Goal: Information Seeking & Learning: Learn about a topic

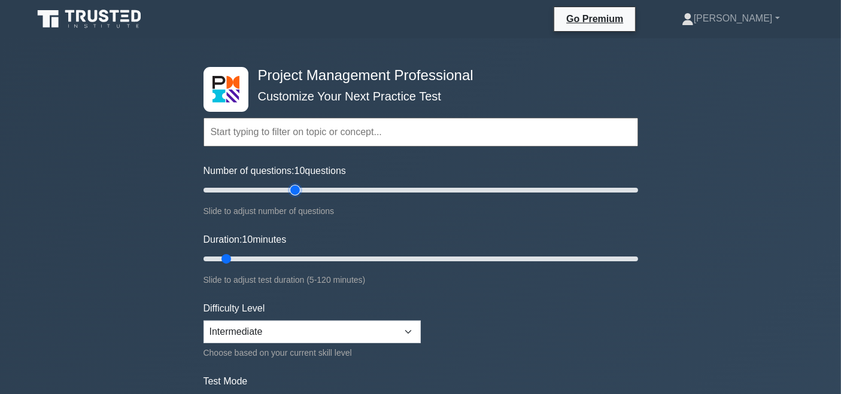
click at [299, 189] on input "Number of questions: 10 questions" at bounding box center [421, 190] width 435 height 14
click at [277, 190] on input "Number of questions: 45 questions" at bounding box center [421, 190] width 435 height 14
click at [268, 192] on input "Number of questions: 35 questions" at bounding box center [421, 190] width 435 height 14
type input "30"
click at [265, 187] on input "Number of questions: 30 questions" at bounding box center [421, 190] width 435 height 14
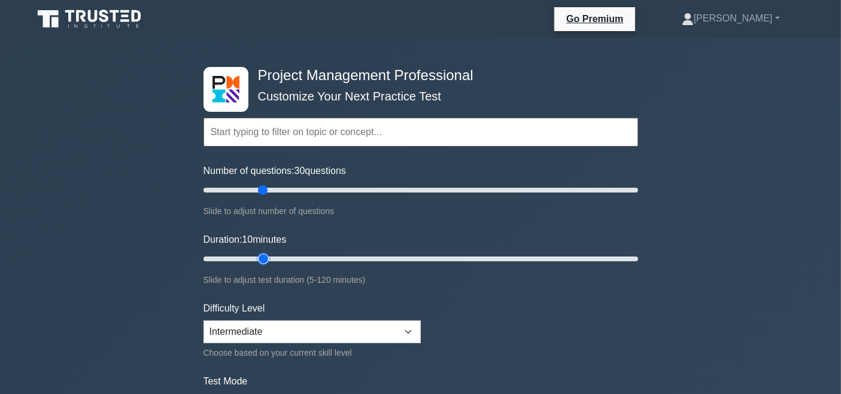
click at [270, 257] on input "Duration: 10 minutes" at bounding box center [421, 259] width 435 height 14
click at [281, 254] on input "Duration: 20 minutes" at bounding box center [421, 259] width 435 height 14
type input "30"
click at [292, 253] on input "Duration: 30 minutes" at bounding box center [421, 259] width 435 height 14
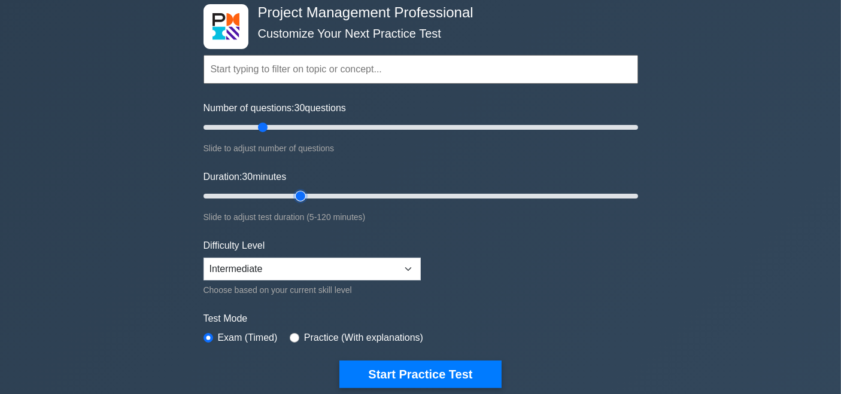
scroll to position [56, 0]
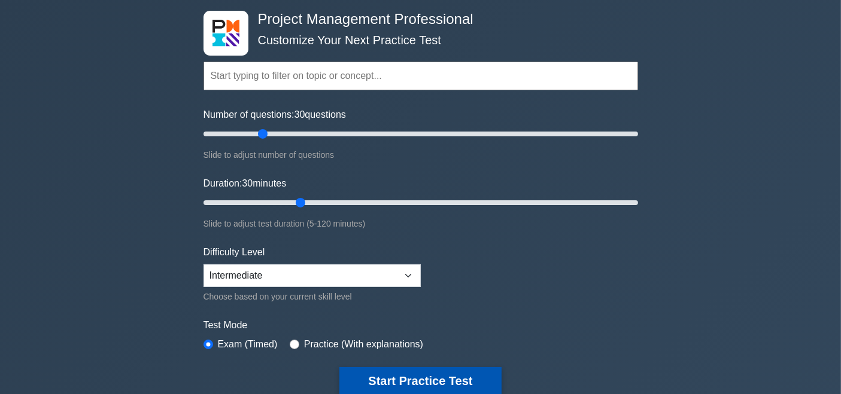
click at [405, 376] on button "Start Practice Test" at bounding box center [420, 382] width 162 height 28
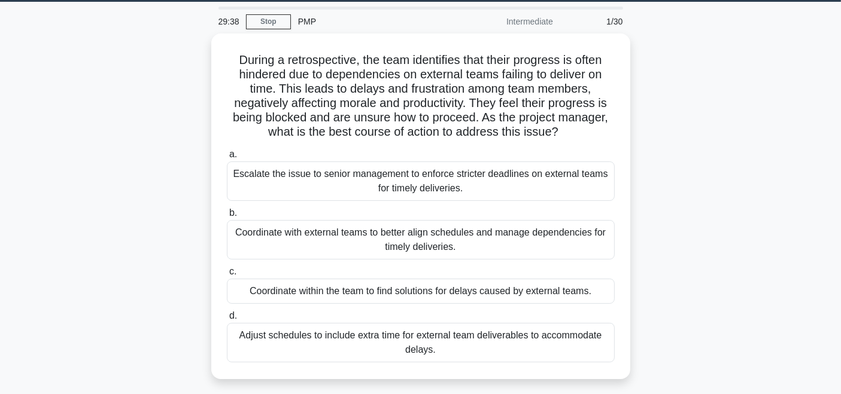
scroll to position [44, 0]
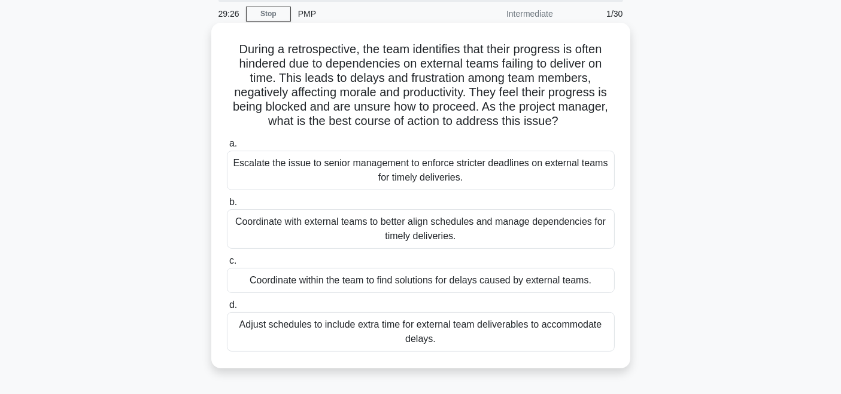
click at [499, 232] on div "Coordinate with external teams to better align schedules and manage dependencie…" at bounding box center [421, 229] width 388 height 40
click at [227, 206] on input "b. Coordinate with external teams to better align schedules and manage dependen…" at bounding box center [227, 203] width 0 height 8
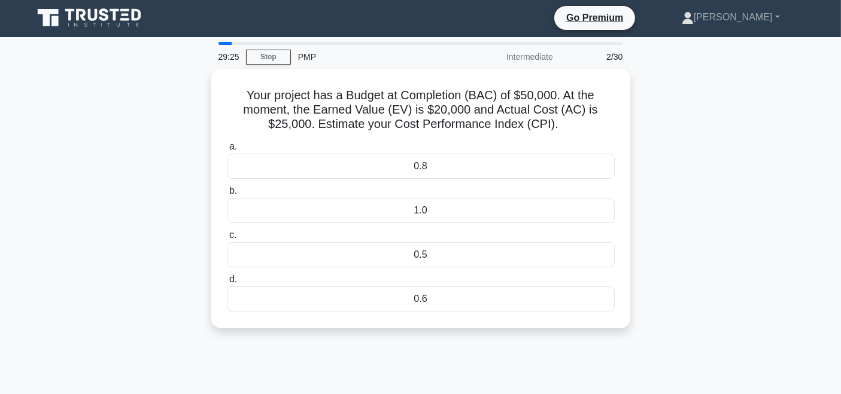
scroll to position [0, 0]
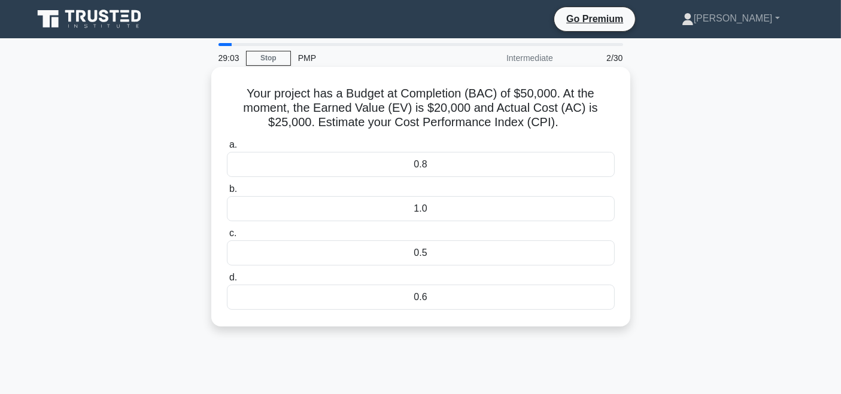
click at [458, 165] on div "0.8" at bounding box center [421, 164] width 388 height 25
click at [227, 149] on input "a. 0.8" at bounding box center [227, 145] width 0 height 8
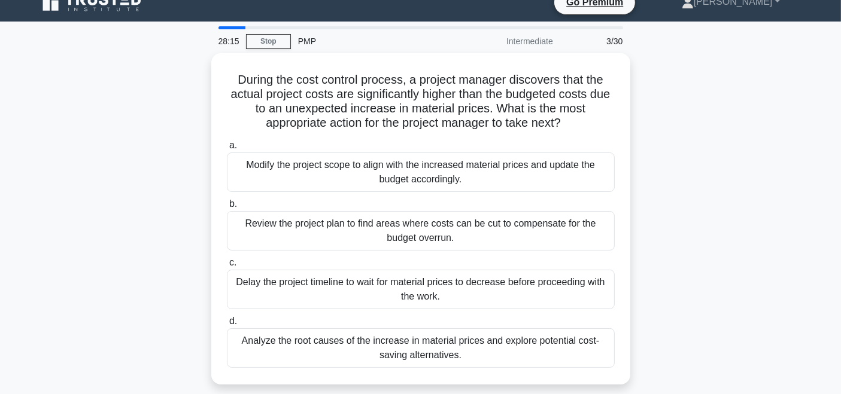
scroll to position [34, 0]
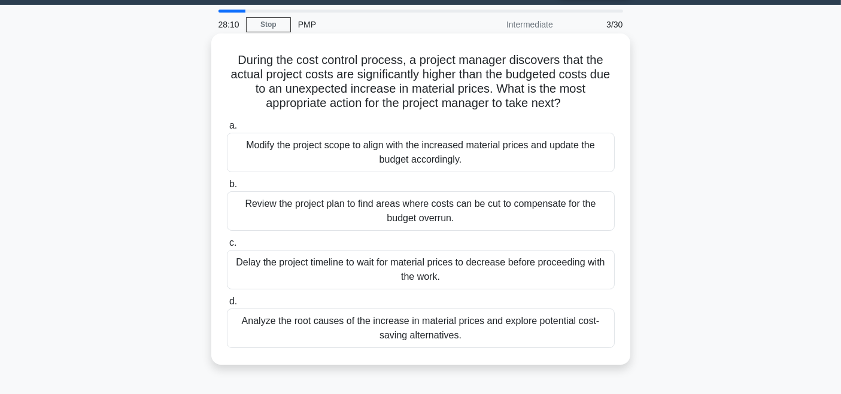
click at [446, 327] on div "Analyze the root causes of the increase in material prices and explore potentia…" at bounding box center [421, 329] width 388 height 40
click at [227, 306] on input "d. Analyze the root causes of the increase in material prices and explore poten…" at bounding box center [227, 302] width 0 height 8
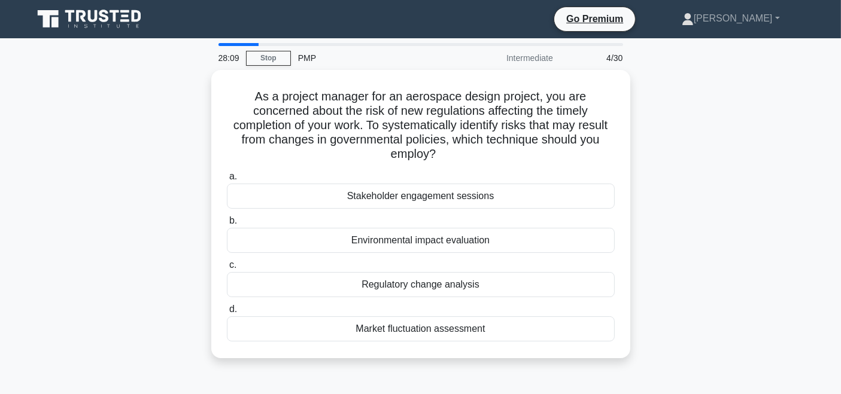
scroll to position [0, 0]
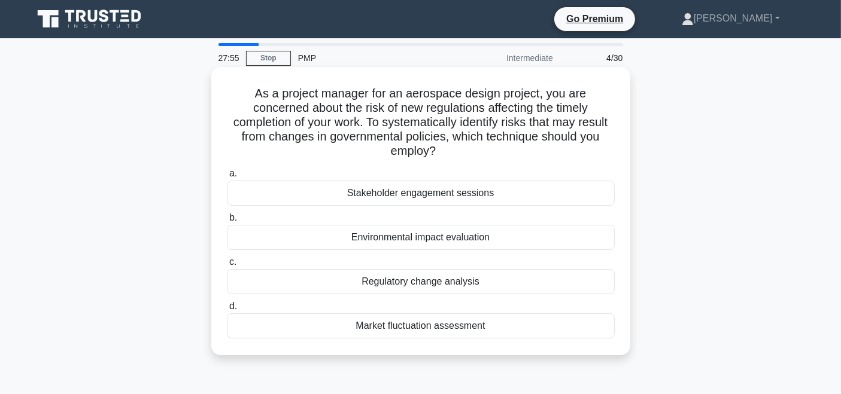
click at [443, 283] on div "Regulatory change analysis" at bounding box center [421, 281] width 388 height 25
click at [227, 266] on input "c. Regulatory change analysis" at bounding box center [227, 263] width 0 height 8
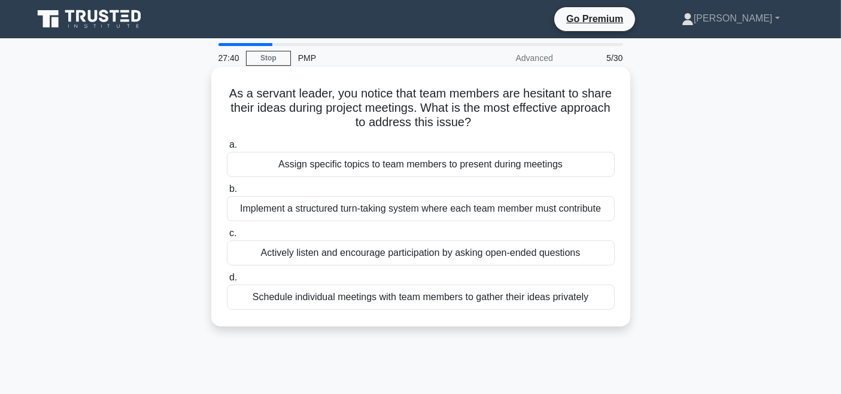
click at [468, 254] on div "Actively listen and encourage participation by asking open-ended questions" at bounding box center [421, 253] width 388 height 25
click at [227, 238] on input "c. Actively listen and encourage participation by asking open-ended questions" at bounding box center [227, 234] width 0 height 8
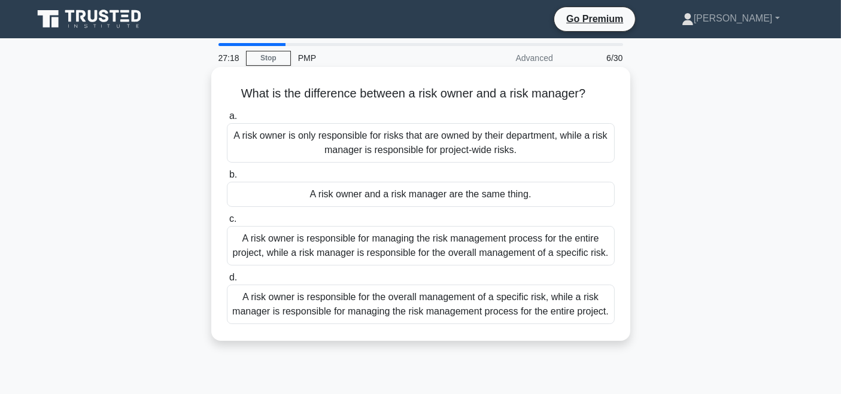
click at [460, 311] on div "A risk owner is responsible for the overall management of a specific risk, whil…" at bounding box center [421, 305] width 388 height 40
click at [227, 282] on input "d. A risk owner is responsible for the overall management of a specific risk, w…" at bounding box center [227, 278] width 0 height 8
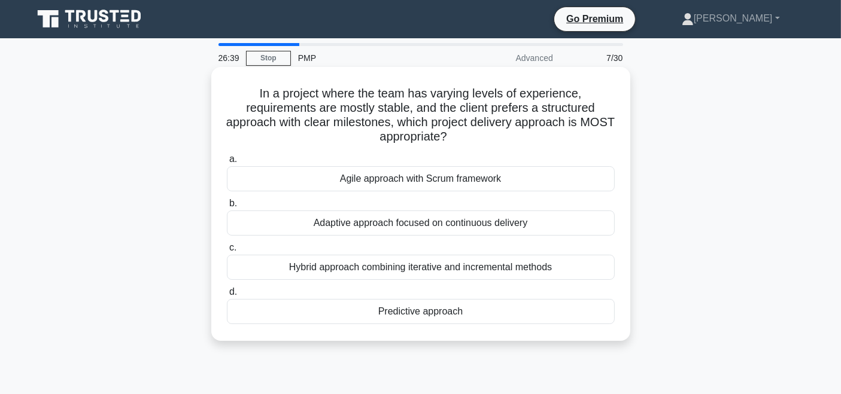
click at [476, 312] on div "Predictive approach" at bounding box center [421, 311] width 388 height 25
click at [227, 296] on input "d. Predictive approach" at bounding box center [227, 292] width 0 height 8
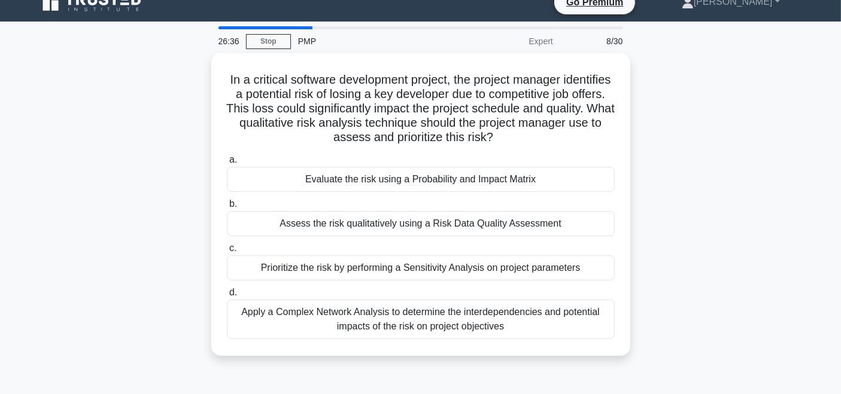
scroll to position [32, 0]
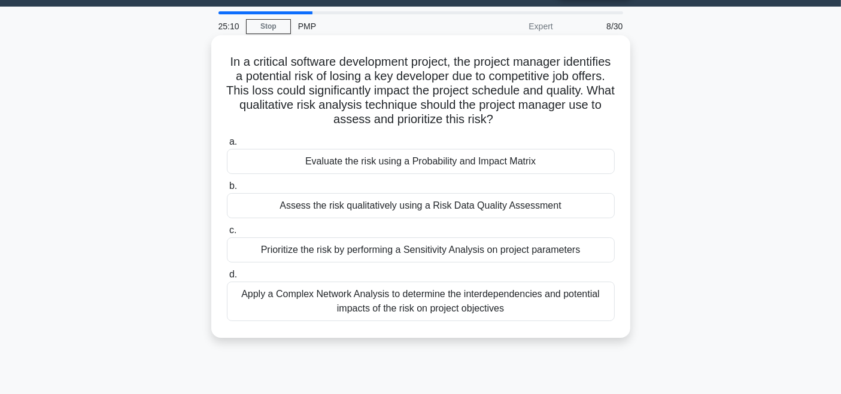
click at [473, 161] on div "Evaluate the risk using a Probability and Impact Matrix" at bounding box center [421, 161] width 388 height 25
click at [227, 146] on input "a. Evaluate the risk using a Probability and Impact Matrix" at bounding box center [227, 142] width 0 height 8
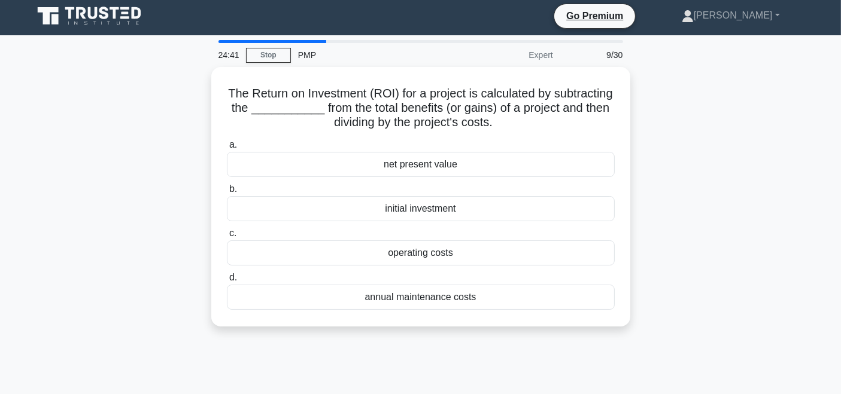
scroll to position [0, 0]
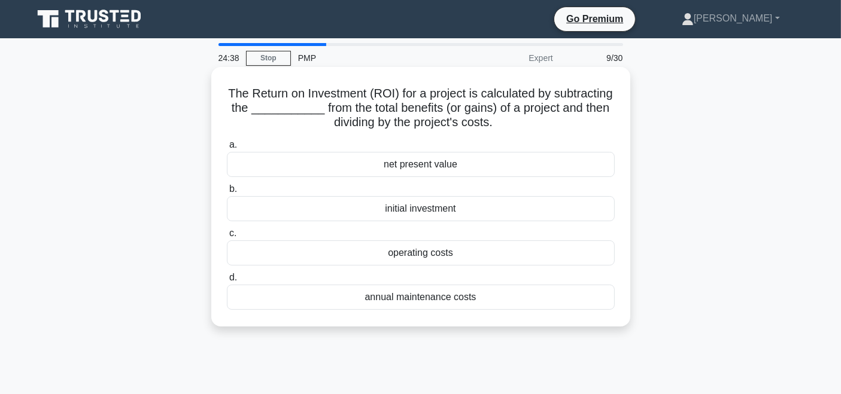
drag, startPoint x: 532, startPoint y: 124, endPoint x: 224, endPoint y: 75, distance: 311.0
click at [224, 75] on div "The Return on Investment (ROI) for a project is calculated by subtracting the _…" at bounding box center [420, 197] width 409 height 250
copy h5 "The Return on Investment (ROI) for a project is calculated by subtracting the _…"
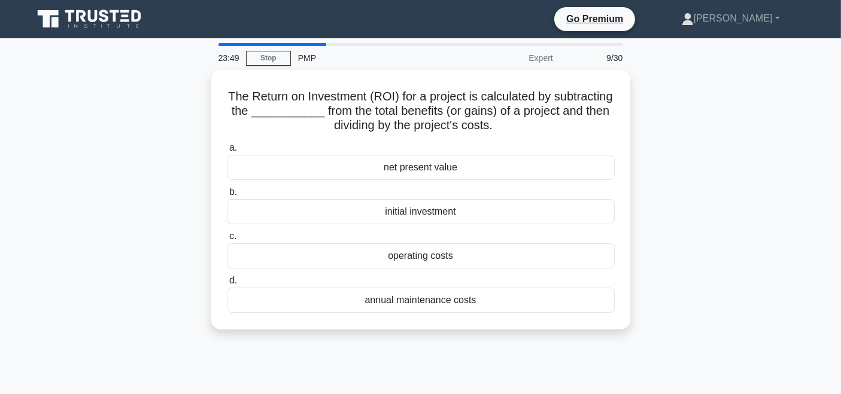
click at [795, 215] on div "The Return on Investment (ROI) for a project is calculated by subtracting the _…" at bounding box center [421, 207] width 790 height 274
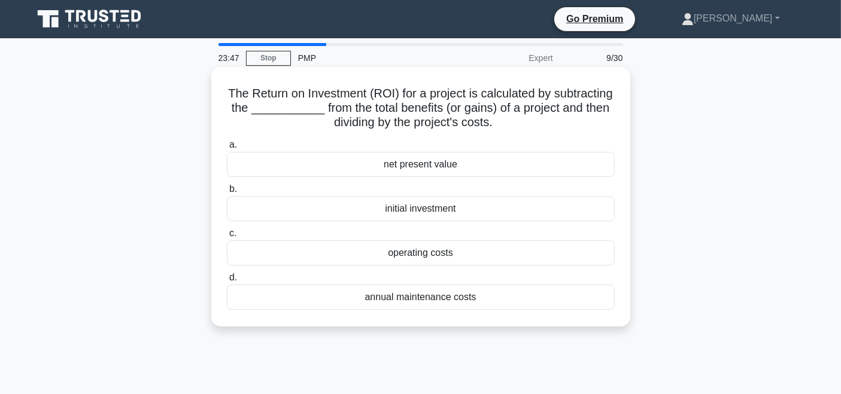
click at [410, 211] on div "initial investment" at bounding box center [421, 208] width 388 height 25
click at [227, 193] on input "b. initial investment" at bounding box center [227, 190] width 0 height 8
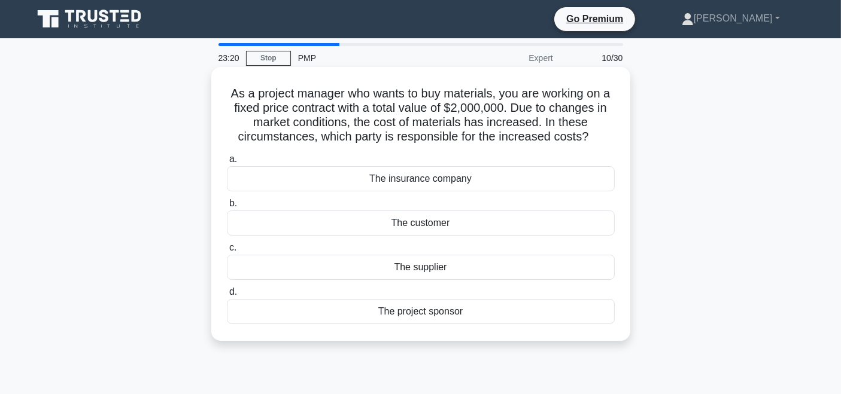
click at [421, 268] on div "The supplier" at bounding box center [421, 267] width 388 height 25
click at [227, 252] on input "c. The supplier" at bounding box center [227, 248] width 0 height 8
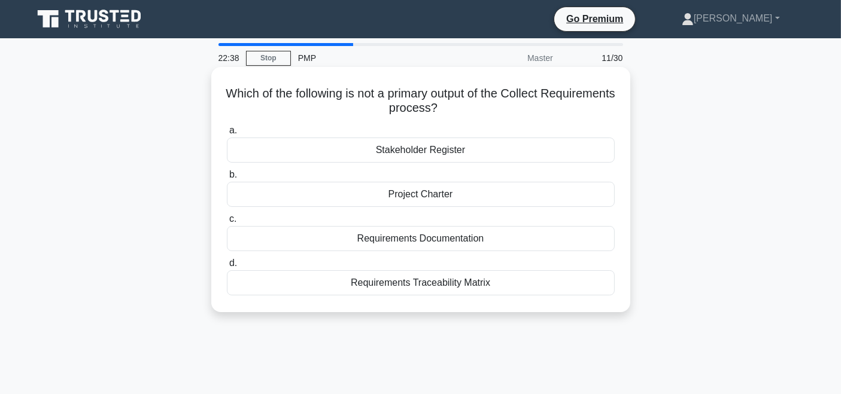
click at [444, 283] on div "Requirements Traceability Matrix" at bounding box center [421, 283] width 388 height 25
click at [227, 268] on input "d. Requirements Traceability Matrix" at bounding box center [227, 264] width 0 height 8
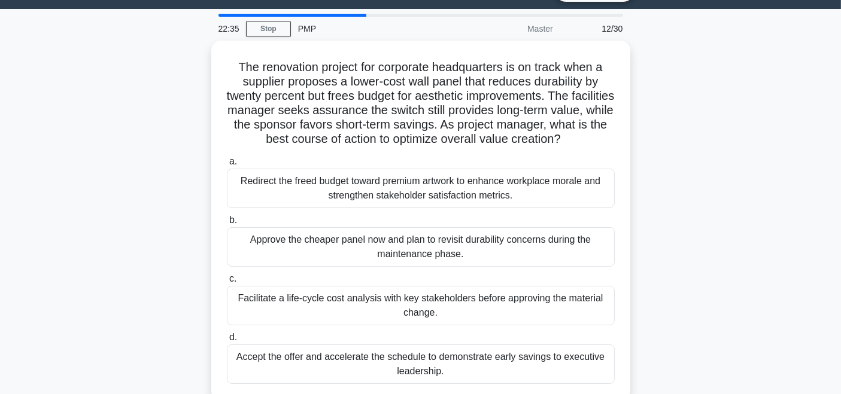
scroll to position [55, 0]
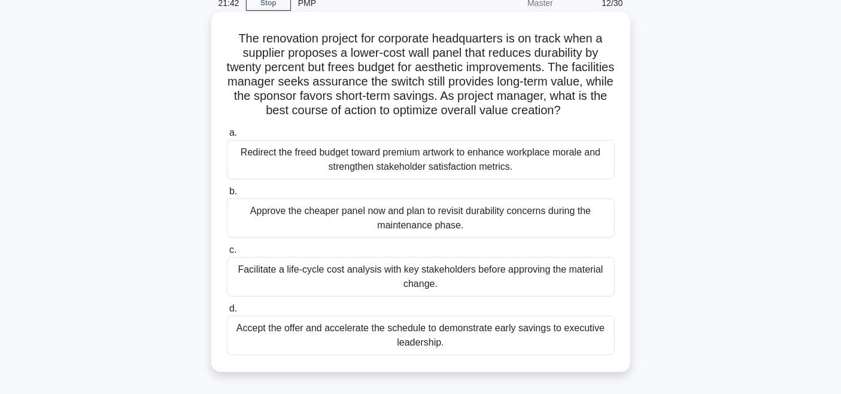
click at [506, 281] on div "Facilitate a life-cycle cost analysis with key stakeholders before approving th…" at bounding box center [421, 277] width 388 height 40
click at [227, 254] on input "c. Facilitate a life-cycle cost analysis with key stakeholders before approving…" at bounding box center [227, 251] width 0 height 8
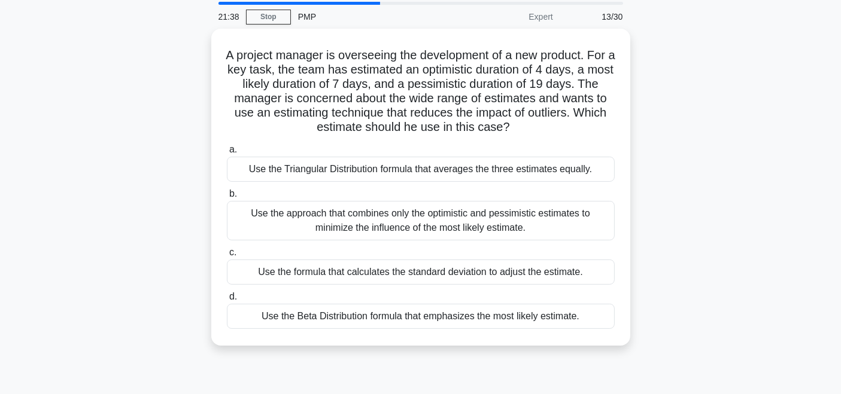
scroll to position [32, 0]
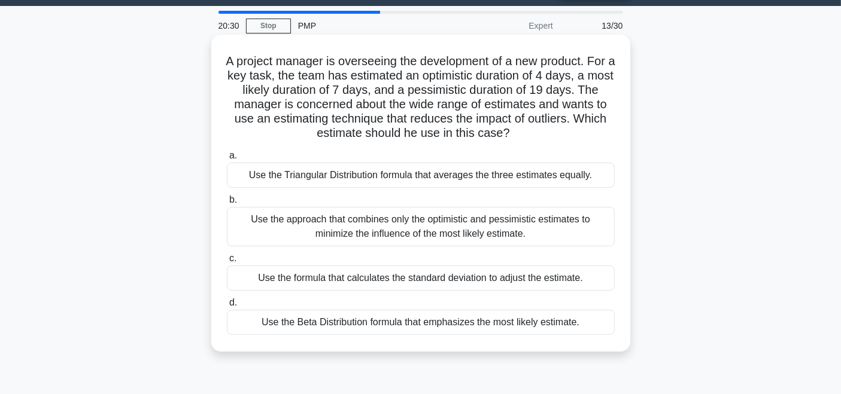
click at [427, 320] on div "Use the Beta Distribution formula that emphasizes the most likely estimate." at bounding box center [421, 322] width 388 height 25
click at [227, 307] on input "d. Use the Beta Distribution formula that emphasizes the most likely estimate." at bounding box center [227, 303] width 0 height 8
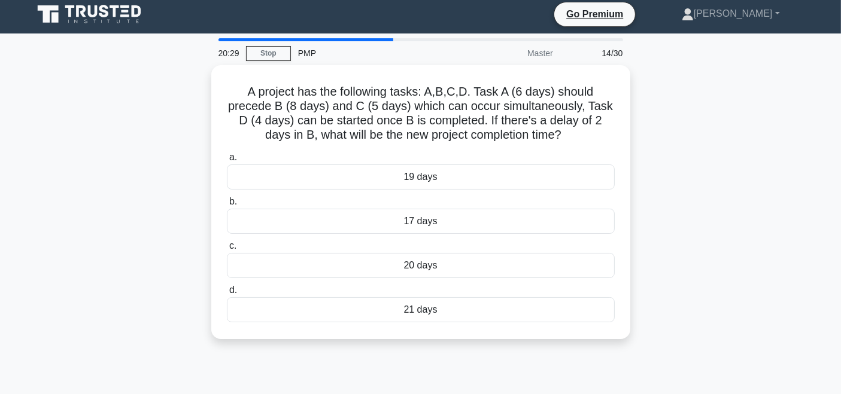
scroll to position [0, 0]
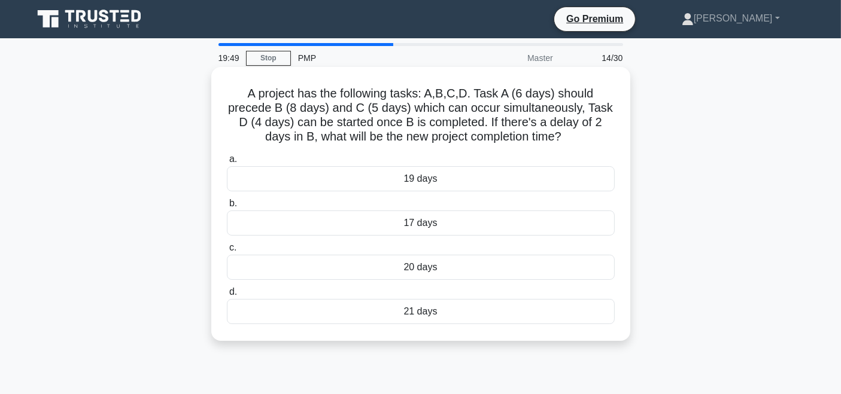
click at [473, 263] on div "20 days" at bounding box center [421, 267] width 388 height 25
click at [227, 252] on input "c. 20 days" at bounding box center [227, 248] width 0 height 8
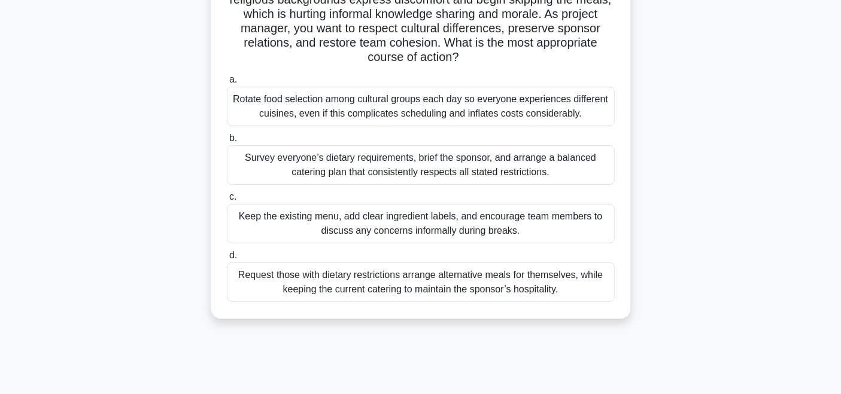
scroll to position [96, 0]
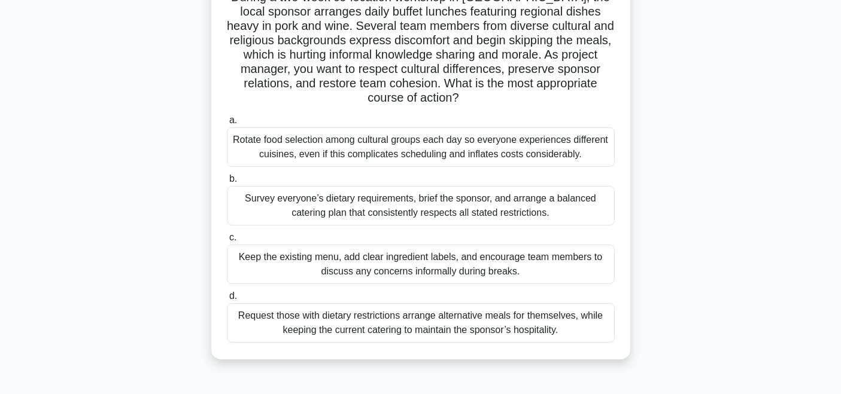
click at [536, 208] on div "Survey everyone’s dietary requirements, brief the sponsor, and arrange a balanc…" at bounding box center [421, 206] width 388 height 40
click at [227, 183] on input "b. Survey everyone’s dietary requirements, brief the sponsor, and arrange a bal…" at bounding box center [227, 179] width 0 height 8
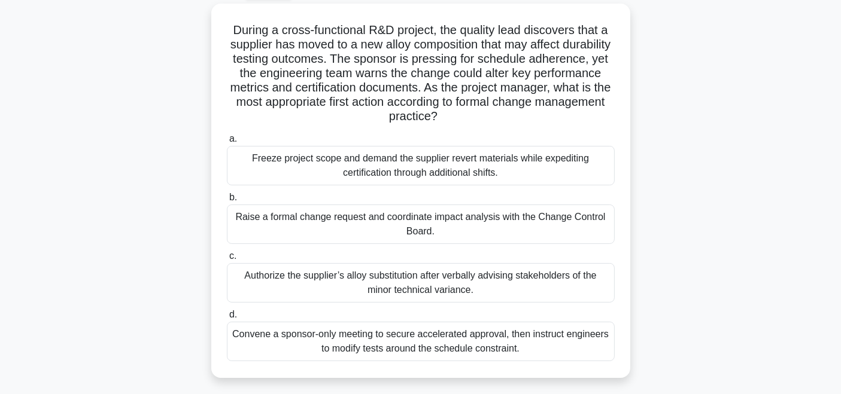
scroll to position [69, 0]
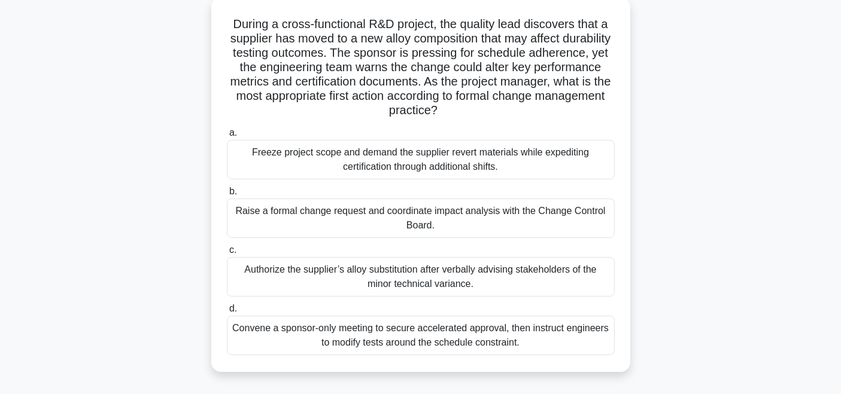
click at [469, 220] on div "Raise a formal change request and coordinate impact analysis with the Change Co…" at bounding box center [421, 219] width 388 height 40
click at [227, 196] on input "b. Raise a formal change request and coordinate impact analysis with the Change…" at bounding box center [227, 192] width 0 height 8
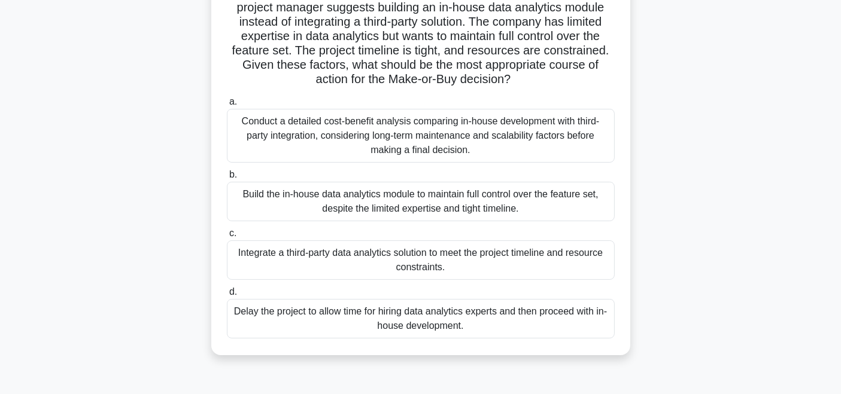
scroll to position [108, 0]
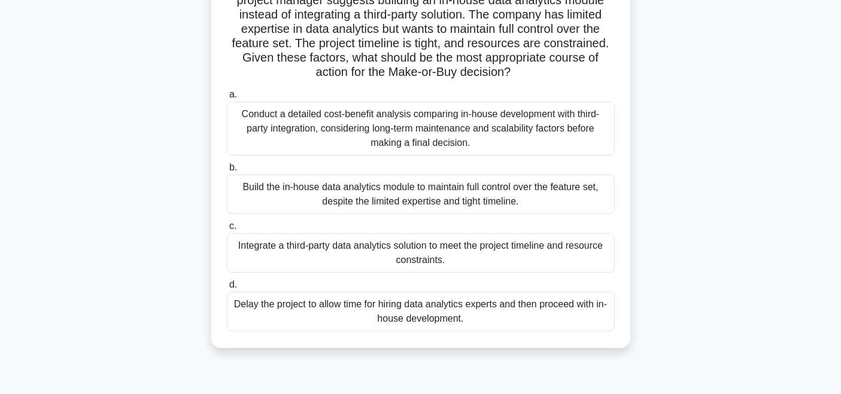
click at [388, 124] on div "Conduct a detailed cost-benefit analysis comparing in-house development with th…" at bounding box center [421, 129] width 388 height 54
click at [227, 99] on input "a. Conduct a detailed cost-benefit analysis comparing in-house development with…" at bounding box center [227, 95] width 0 height 8
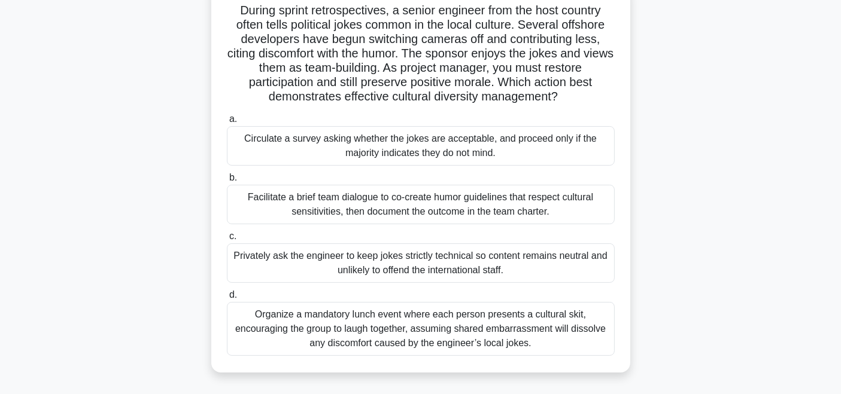
scroll to position [99, 0]
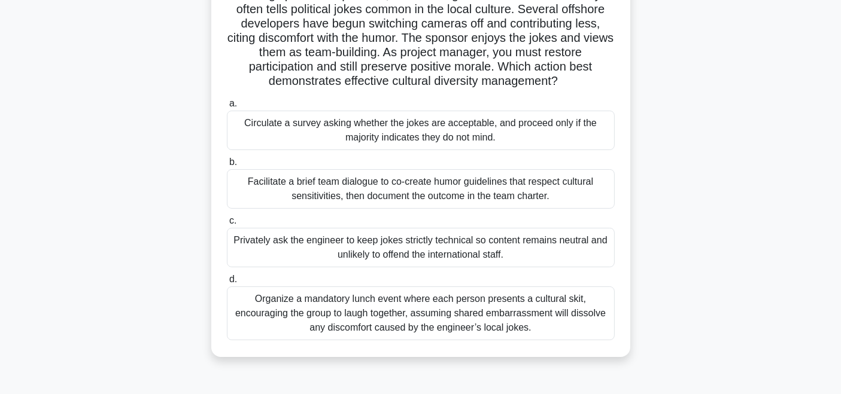
click at [542, 188] on div "Facilitate a brief team dialogue to co-create humor guidelines that respect cul…" at bounding box center [421, 189] width 388 height 40
click at [227, 166] on input "b. Facilitate a brief team dialogue to co-create humor guidelines that respect …" at bounding box center [227, 163] width 0 height 8
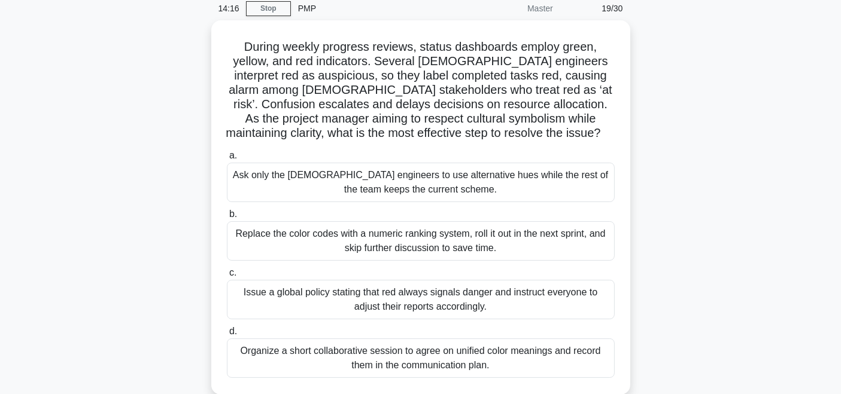
scroll to position [63, 0]
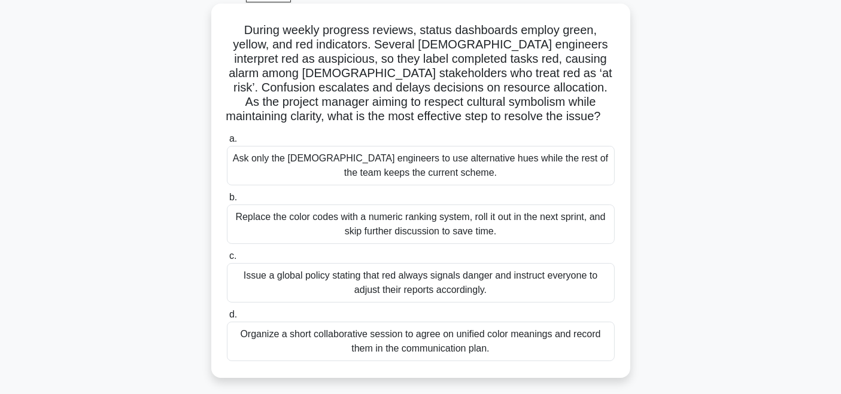
click at [355, 220] on div "Replace the color codes with a numeric ranking system, roll it out in the next …" at bounding box center [421, 225] width 388 height 40
click at [227, 202] on input "b. Replace the color codes with a numeric ranking system, roll it out in the ne…" at bounding box center [227, 198] width 0 height 8
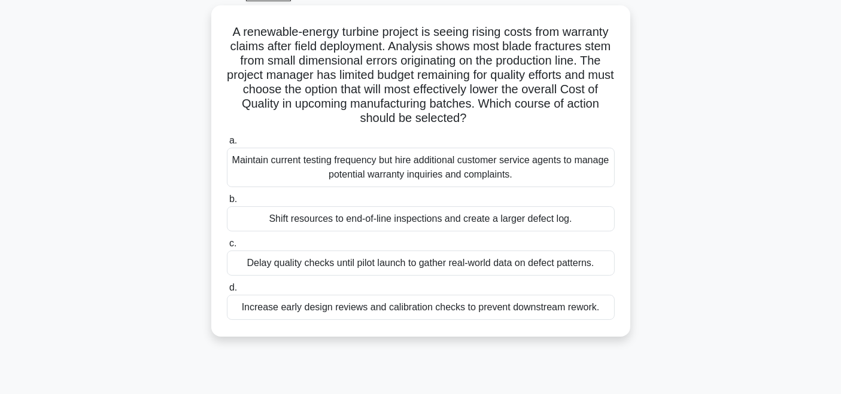
scroll to position [58, 0]
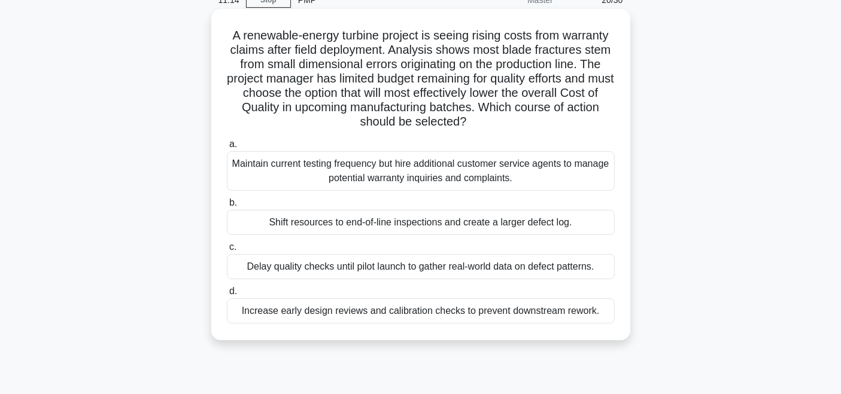
click at [406, 310] on div "Increase early design reviews and calibration checks to prevent downstream rewo…" at bounding box center [421, 311] width 388 height 25
click at [227, 296] on input "d. Increase early design reviews and calibration checks to prevent downstream r…" at bounding box center [227, 292] width 0 height 8
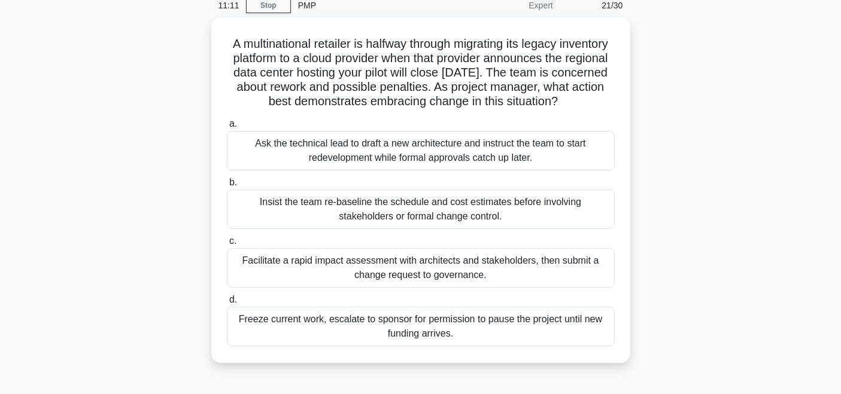
scroll to position [55, 0]
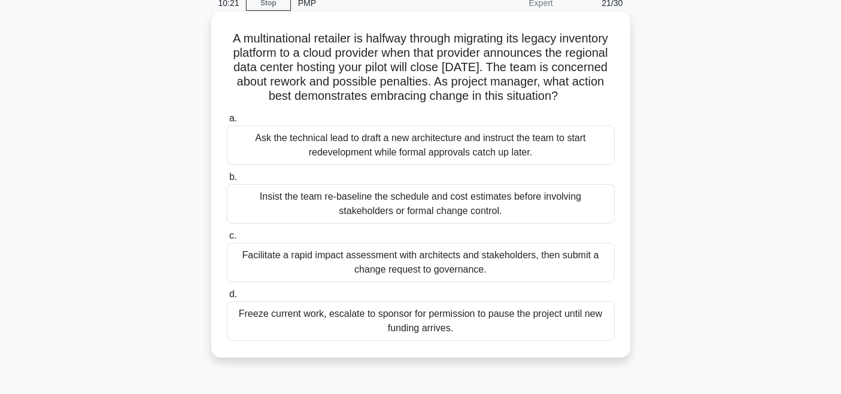
click at [528, 283] on div "Facilitate a rapid impact assessment with architects and stakeholders, then sub…" at bounding box center [421, 263] width 388 height 40
click at [227, 240] on input "c. Facilitate a rapid impact assessment with architects and stakeholders, then …" at bounding box center [227, 236] width 0 height 8
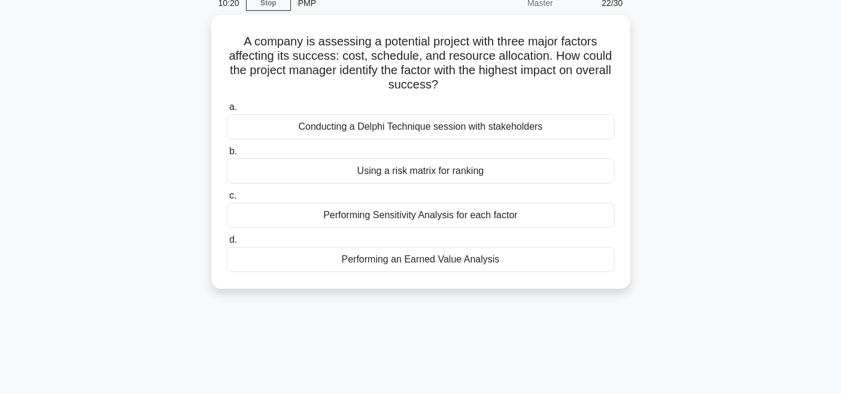
scroll to position [0, 0]
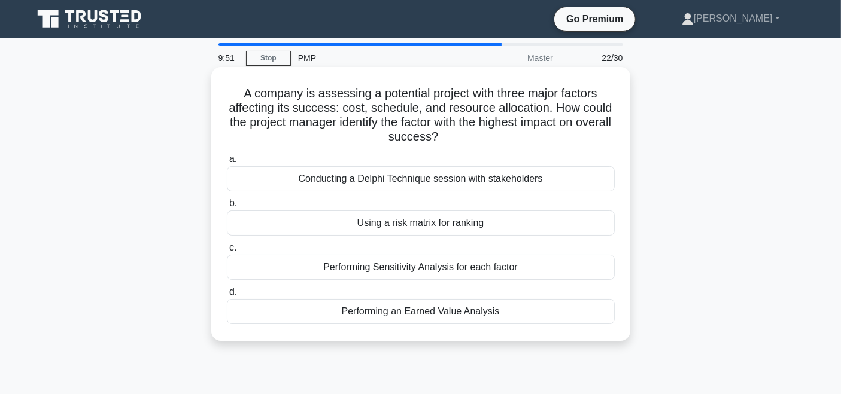
click at [447, 270] on div "Performing Sensitivity Analysis for each factor" at bounding box center [421, 267] width 388 height 25
click at [227, 252] on input "c. Performing Sensitivity Analysis for each factor" at bounding box center [227, 248] width 0 height 8
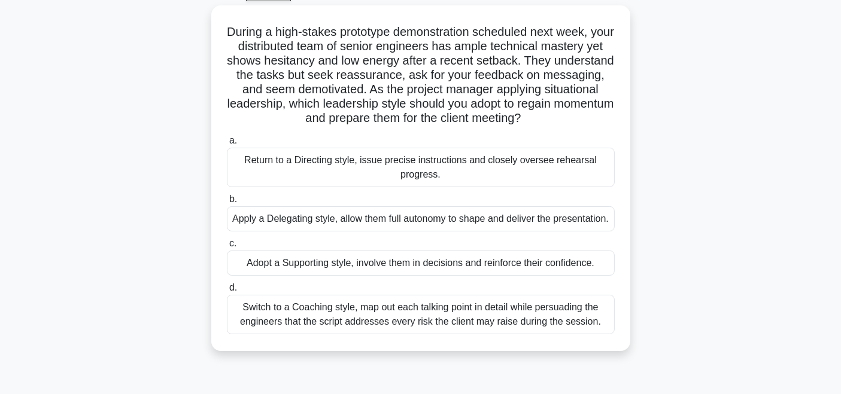
scroll to position [64, 0]
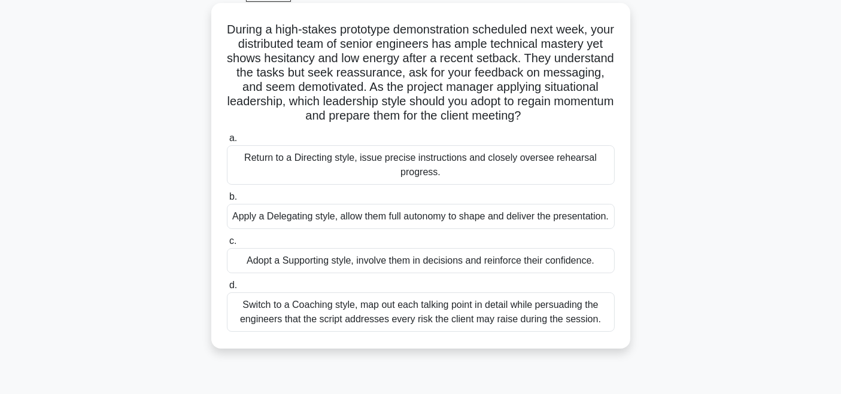
click at [529, 274] on div "Adopt a Supporting style, involve them in decisions and reinforce their confide…" at bounding box center [421, 260] width 388 height 25
click at [227, 245] on input "c. Adopt a Supporting style, involve them in decisions and reinforce their conf…" at bounding box center [227, 242] width 0 height 8
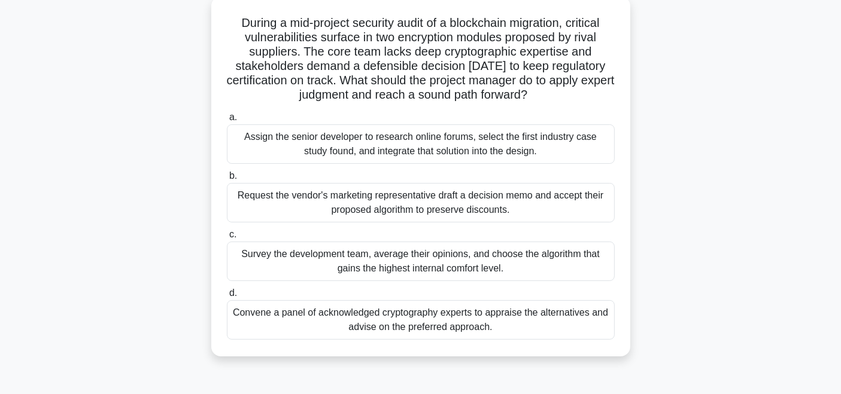
scroll to position [74, 0]
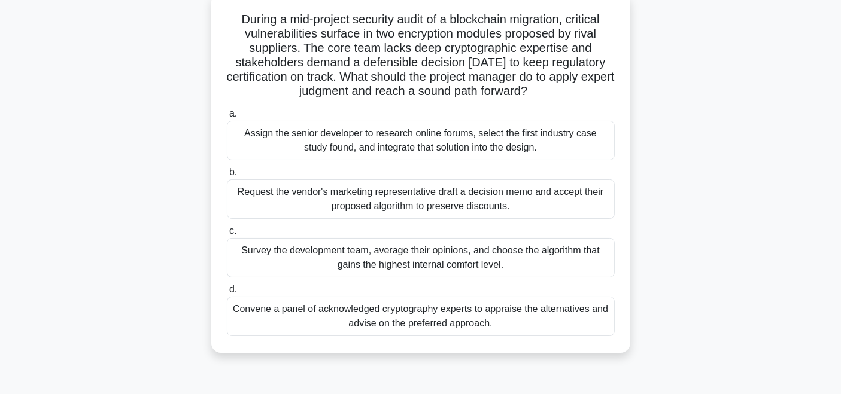
click at [447, 311] on div "Convene a panel of acknowledged cryptography experts to appraise the alternativ…" at bounding box center [421, 317] width 388 height 40
click at [227, 294] on input "d. Convene a panel of acknowledged cryptography experts to appraise the alterna…" at bounding box center [227, 290] width 0 height 8
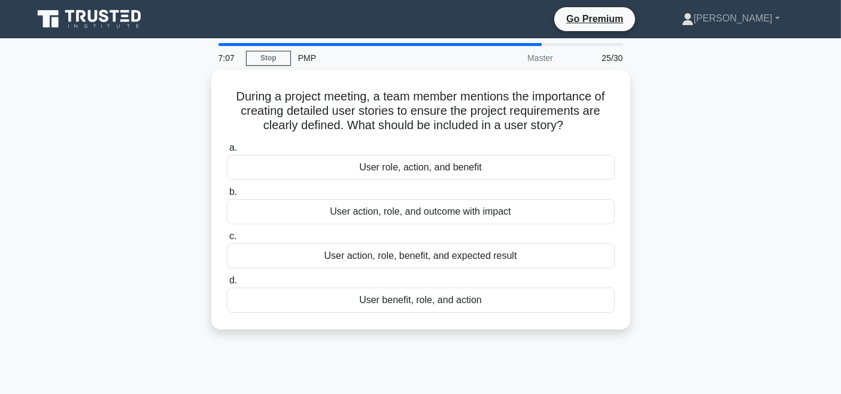
scroll to position [11, 0]
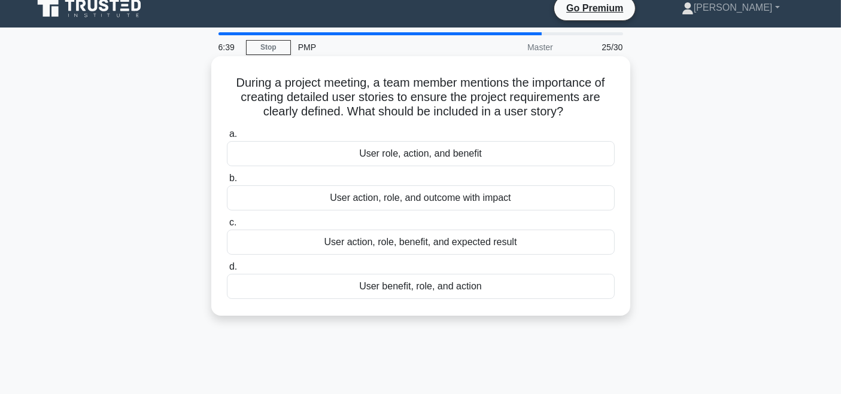
drag, startPoint x: 579, startPoint y: 116, endPoint x: 344, endPoint y: 112, distance: 234.7
click at [344, 112] on h5 "During a project meeting, a team member mentions the importance of creating det…" at bounding box center [421, 97] width 390 height 44
copy h5 "What should be included in a user story?"
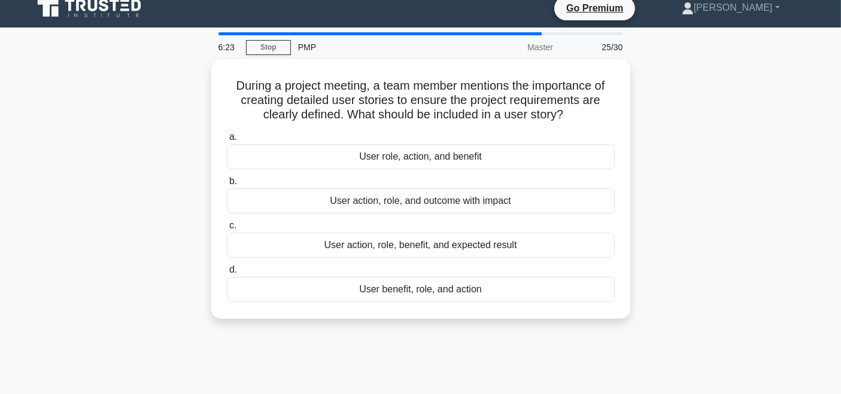
click at [688, 141] on div "During a project meeting, a team member mentions the importance of creating det…" at bounding box center [421, 196] width 790 height 274
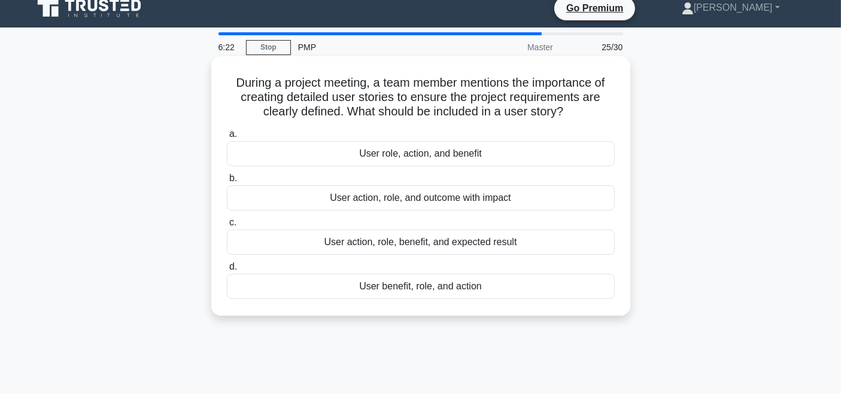
click at [491, 154] on div "User role, action, and benefit" at bounding box center [421, 153] width 388 height 25
click at [227, 138] on input "a. User role, action, and benefit" at bounding box center [227, 134] width 0 height 8
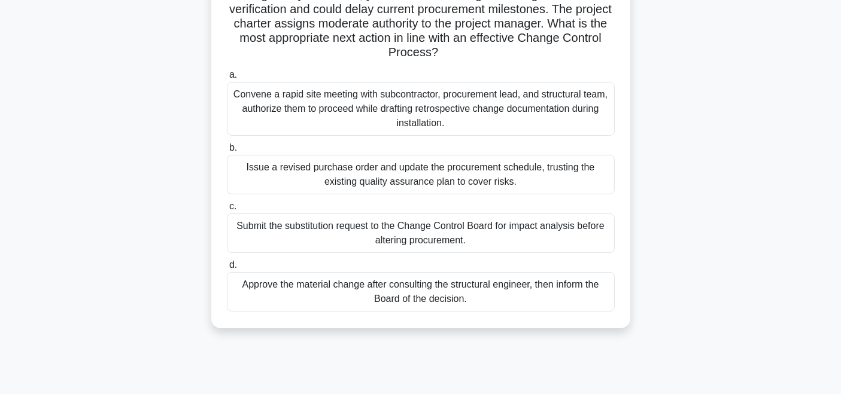
scroll to position [160, 0]
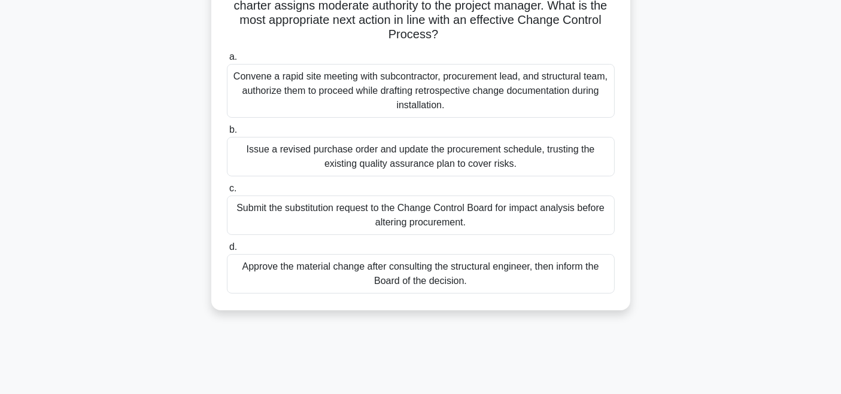
click at [496, 214] on div "Submit the substitution request to the Change Control Board for impact analysis…" at bounding box center [421, 216] width 388 height 40
click at [227, 193] on input "c. Submit the substitution request to the Change Control Board for impact analy…" at bounding box center [227, 189] width 0 height 8
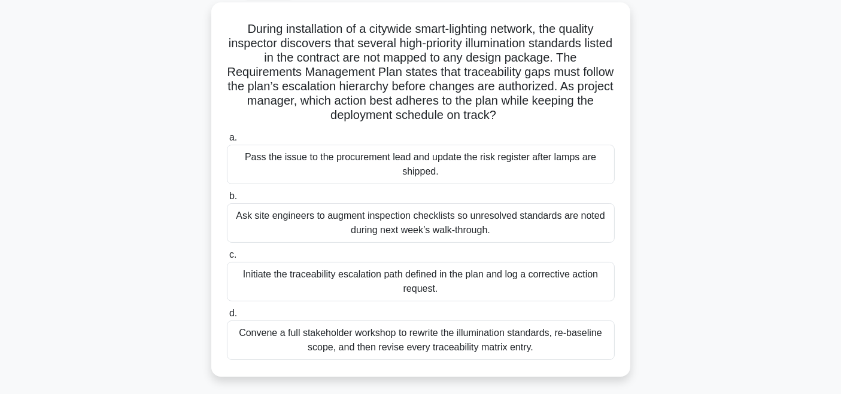
scroll to position [74, 0]
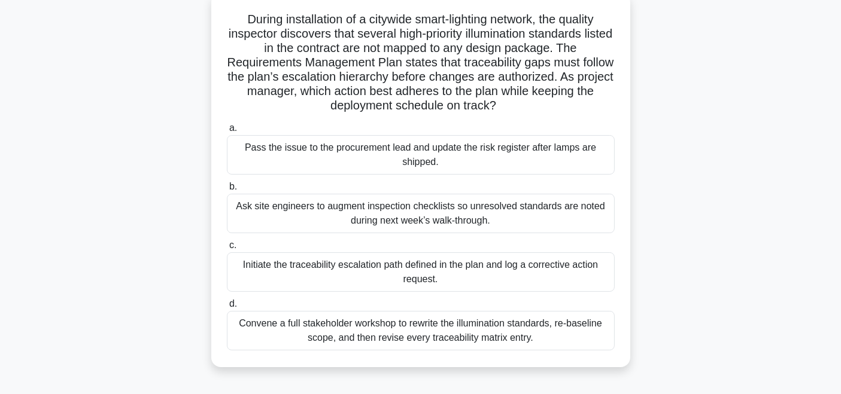
click at [511, 271] on div "Initiate the traceability escalation path defined in the plan and log a correct…" at bounding box center [421, 273] width 388 height 40
click at [227, 250] on input "c. Initiate the traceability escalation path defined in the plan and log a corr…" at bounding box center [227, 246] width 0 height 8
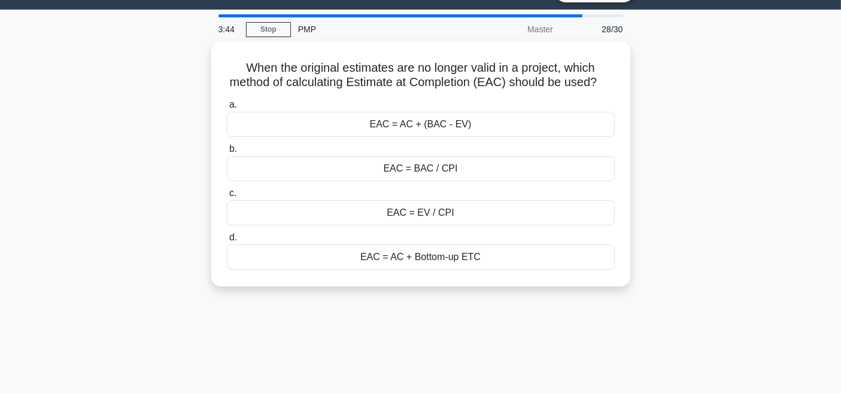
scroll to position [30, 0]
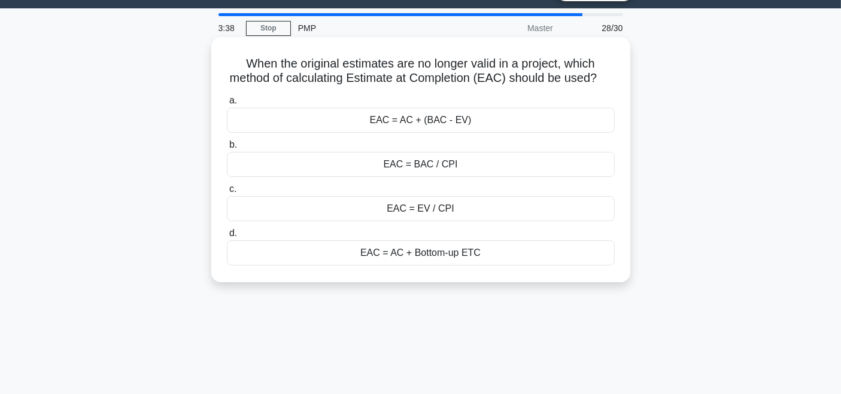
click at [453, 266] on div "EAC = AC + Bottom-up ETC" at bounding box center [421, 253] width 388 height 25
click at [227, 238] on input "d. EAC = AC + Bottom-up ETC" at bounding box center [227, 234] width 0 height 8
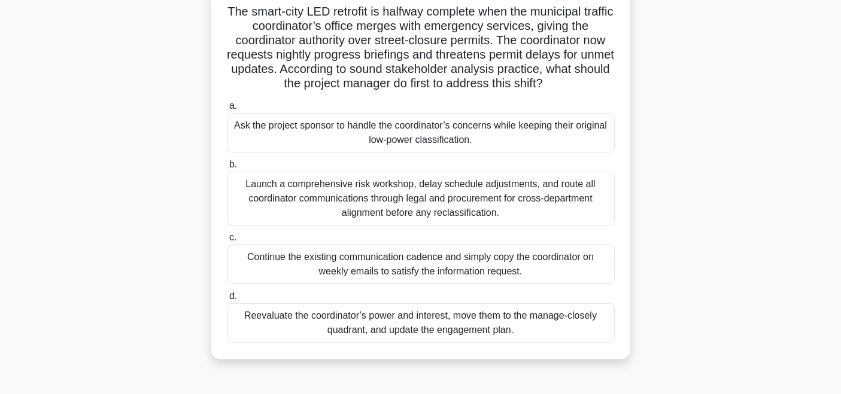
scroll to position [105, 0]
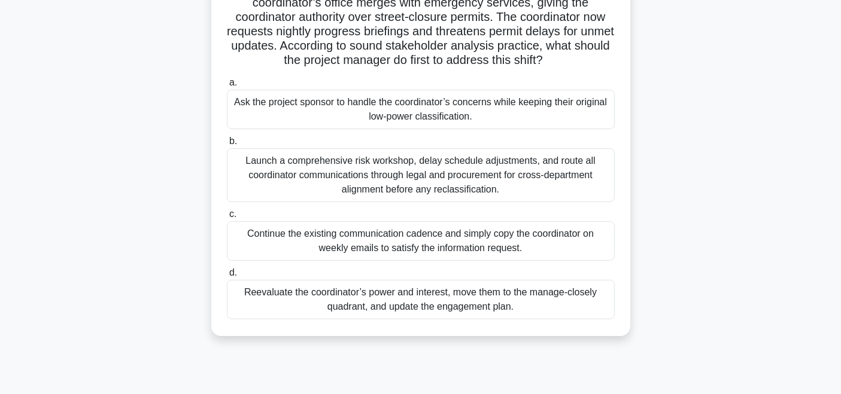
click at [523, 292] on div "Reevaluate the coordinator’s power and interest, move them to the manage-closel…" at bounding box center [421, 300] width 388 height 40
click at [227, 277] on input "d. Reevaluate the coordinator’s power and interest, move them to the manage-clo…" at bounding box center [227, 273] width 0 height 8
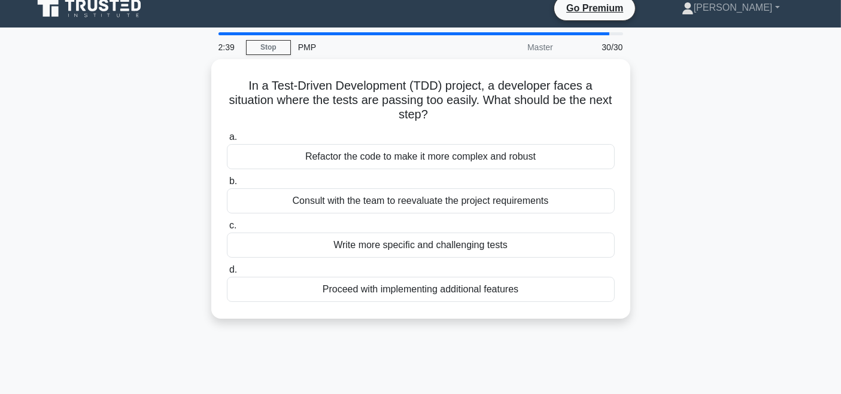
scroll to position [8, 0]
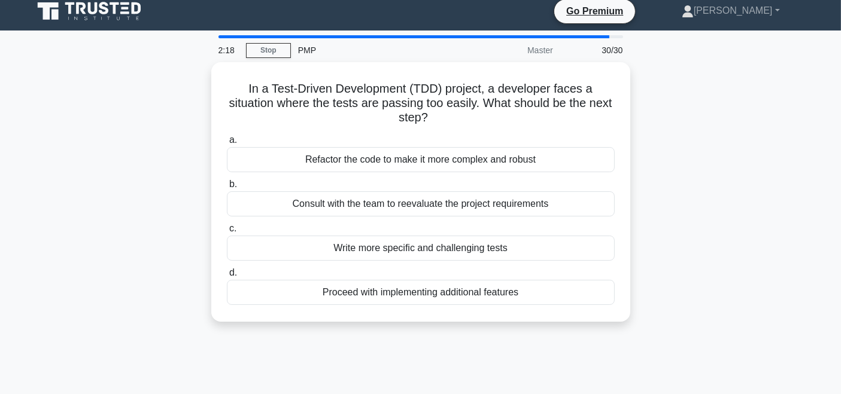
drag, startPoint x: 443, startPoint y: 121, endPoint x: 187, endPoint y: 84, distance: 258.8
click at [187, 84] on div "In a Test-Driven Development (TDD) project, a developer faces a situation where…" at bounding box center [421, 199] width 790 height 274
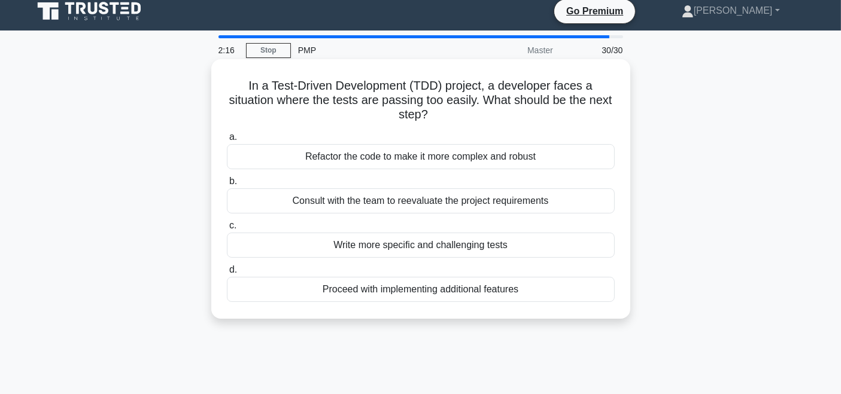
click at [541, 120] on h5 "In a Test-Driven Development (TDD) project, a developer faces a situation where…" at bounding box center [421, 100] width 390 height 44
click at [478, 204] on div "Consult with the team to reevaluate the project requirements" at bounding box center [421, 201] width 388 height 25
click at [227, 186] on input "b. Consult with the team to reevaluate the project requirements" at bounding box center [227, 182] width 0 height 8
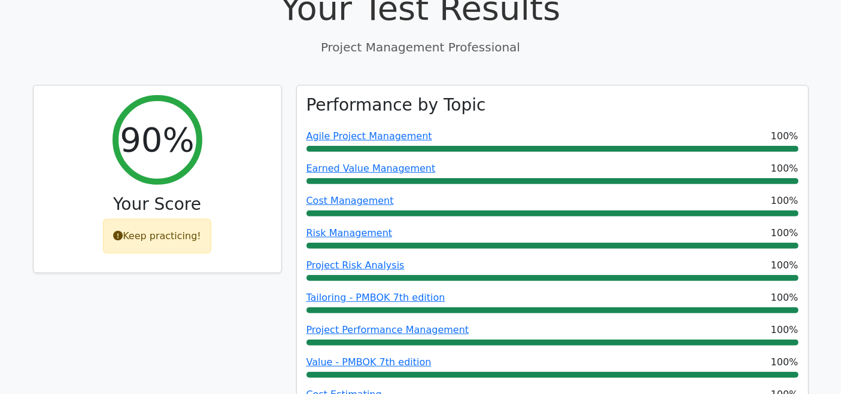
scroll to position [459, 0]
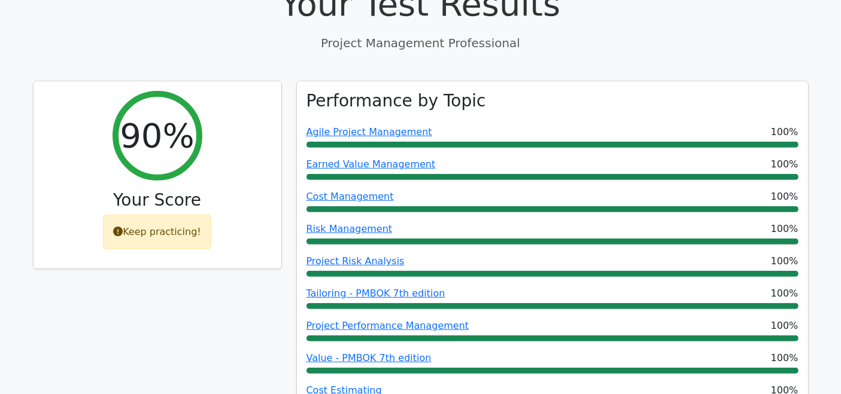
drag, startPoint x: 0, startPoint y: 0, endPoint x: 851, endPoint y: 83, distance: 854.5
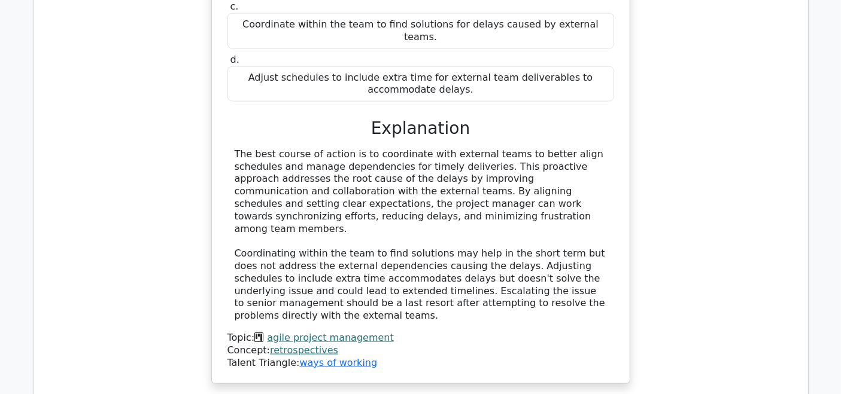
scroll to position [2067, 0]
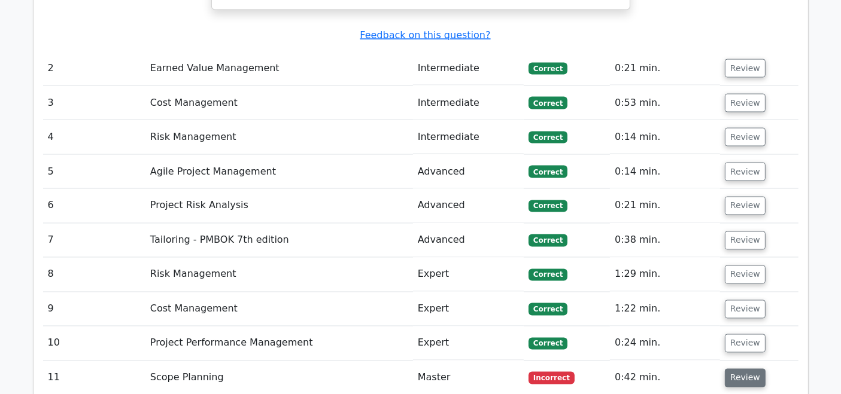
click at [750, 369] on button "Review" at bounding box center [745, 378] width 41 height 19
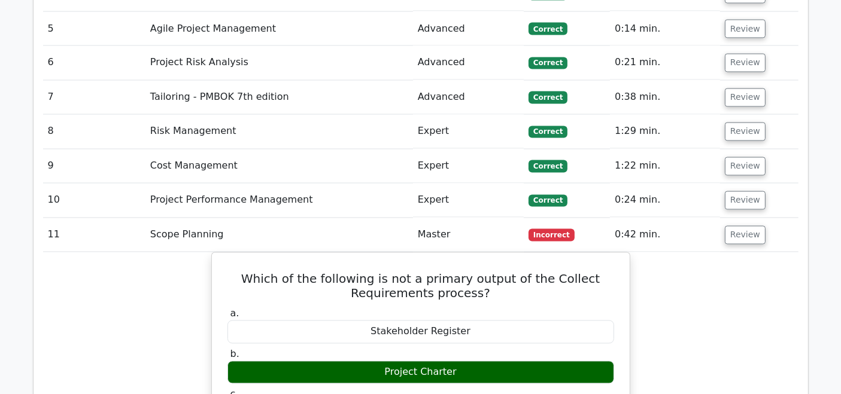
scroll to position [2222, 0]
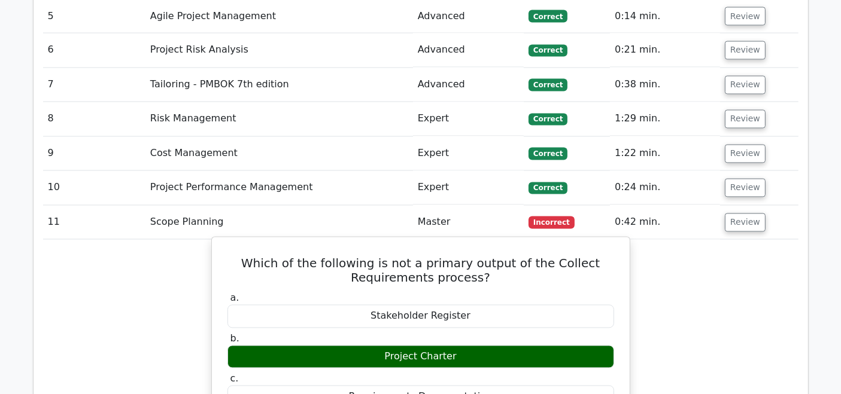
click at [508, 257] on h5 "Which of the following is not a primary output of the Collect Requirements proc…" at bounding box center [420, 271] width 389 height 29
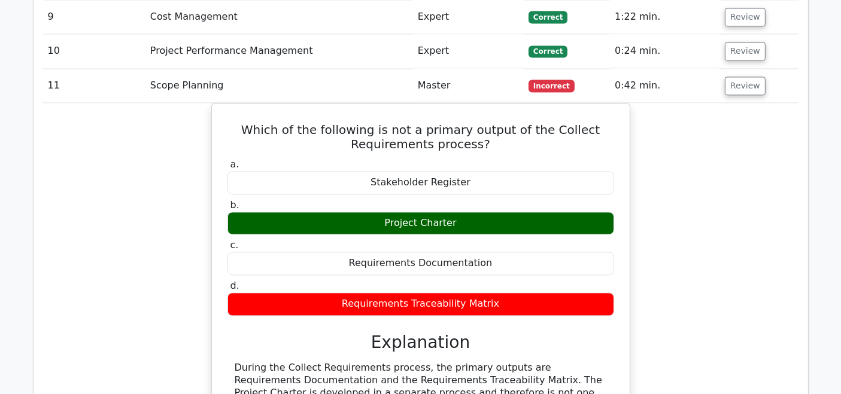
scroll to position [2310, 0]
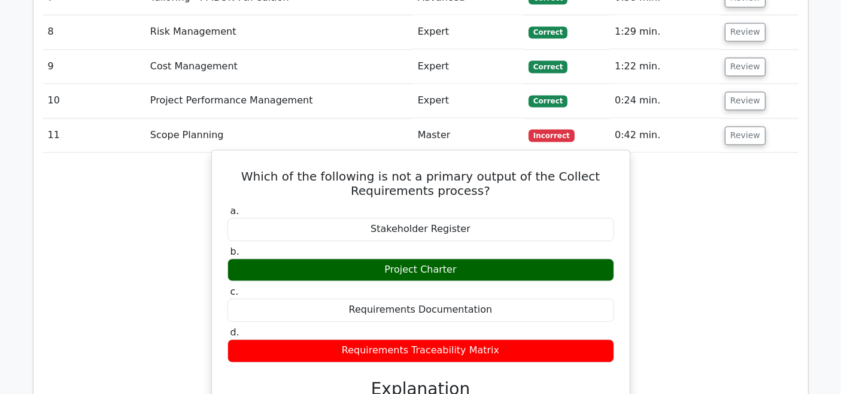
click at [415, 169] on h5 "Which of the following is not a primary output of the Collect Requirements proc…" at bounding box center [420, 183] width 389 height 29
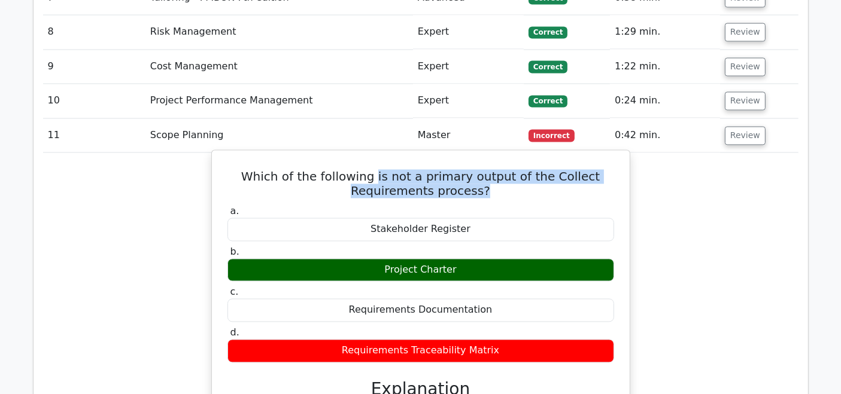
drag, startPoint x: 384, startPoint y: 62, endPoint x: 539, endPoint y: 80, distance: 156.7
click at [539, 169] on h5 "Which of the following is not a primary output of the Collect Requirements proc…" at bounding box center [420, 183] width 389 height 29
copy h5 "is not a primary output of the Collect Requirements process?"
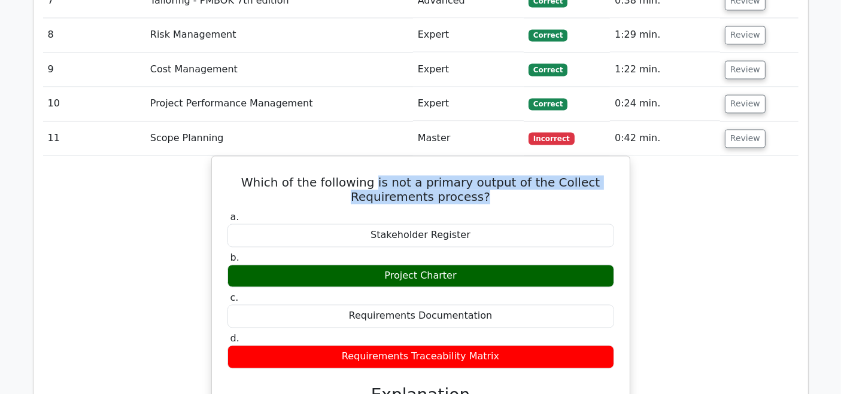
scroll to position [2450, 0]
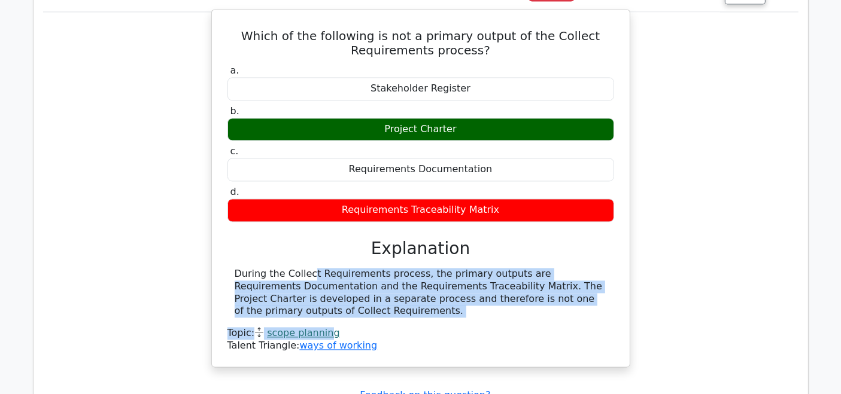
drag, startPoint x: 236, startPoint y: 153, endPoint x: 326, endPoint y: 201, distance: 102.6
click at [326, 268] on div "During the Collect Requirements process, the primary outputs are Requirements D…" at bounding box center [420, 310] width 387 height 84
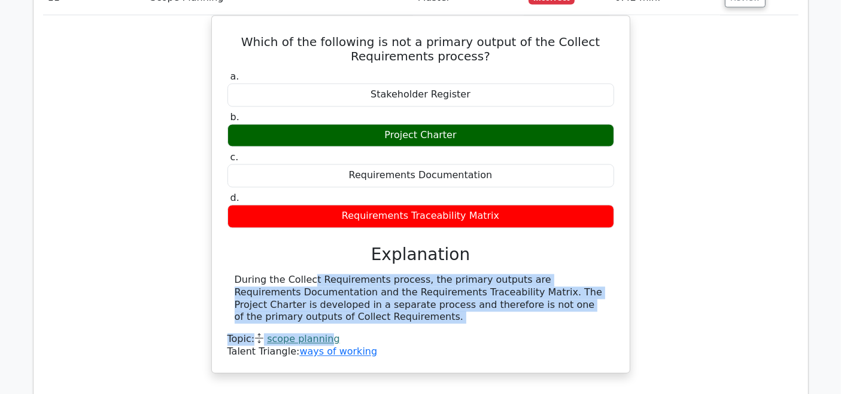
scroll to position [2377, 0]
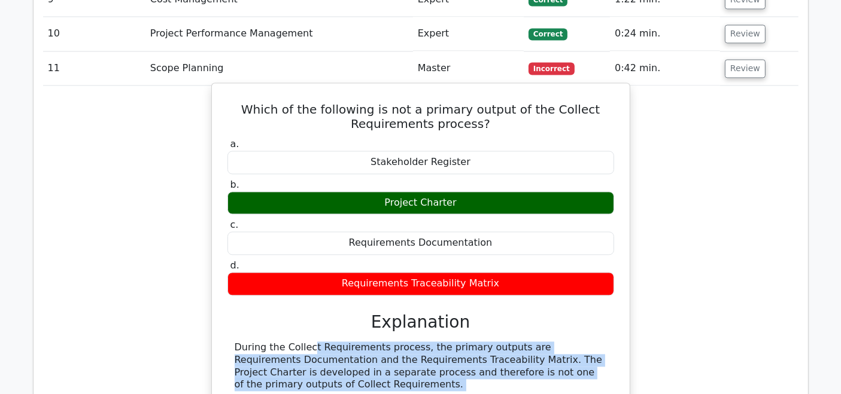
click at [387, 342] on div "During the Collect Requirements process, the primary outputs are Requirements D…" at bounding box center [421, 367] width 372 height 50
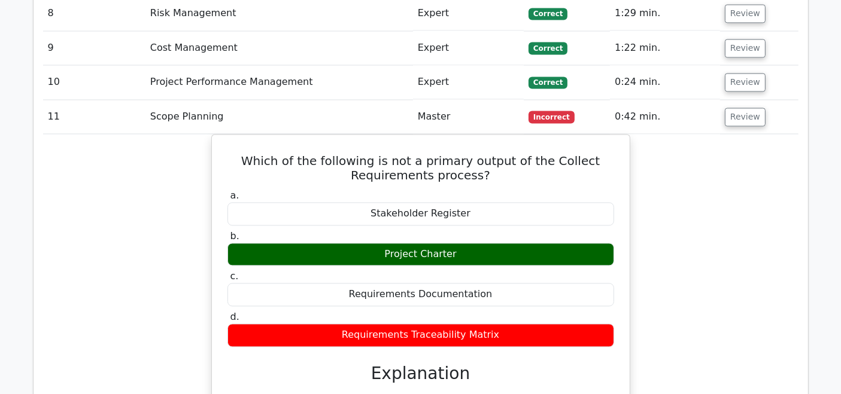
scroll to position [2350, 0]
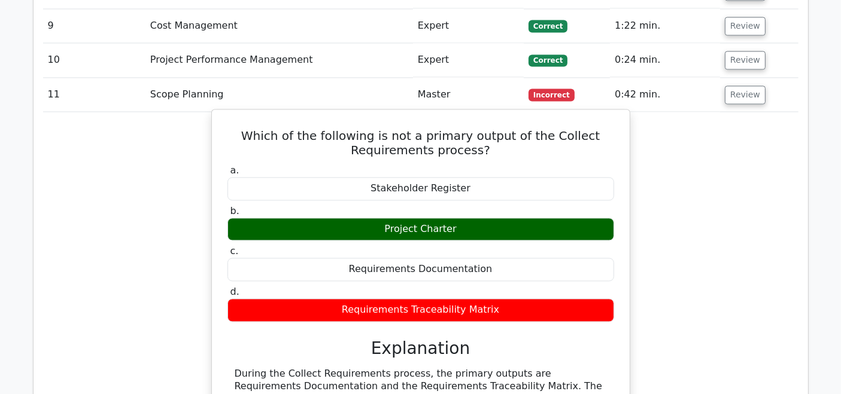
drag, startPoint x: 344, startPoint y: 290, endPoint x: 233, endPoint y: 254, distance: 116.6
click at [233, 368] on div "During the Collect Requirements process, the primary outputs are Requirements D…" at bounding box center [420, 393] width 387 height 50
copy div "During the Collect Requirements process, the primary outputs are Requirements D…"
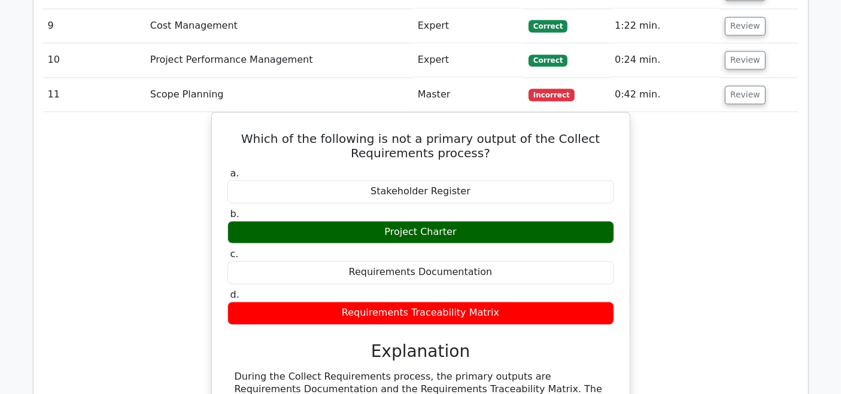
click at [789, 183] on div "Which of the following is not a primary output of the Collect Requirements proc…" at bounding box center [420, 298] width 755 height 373
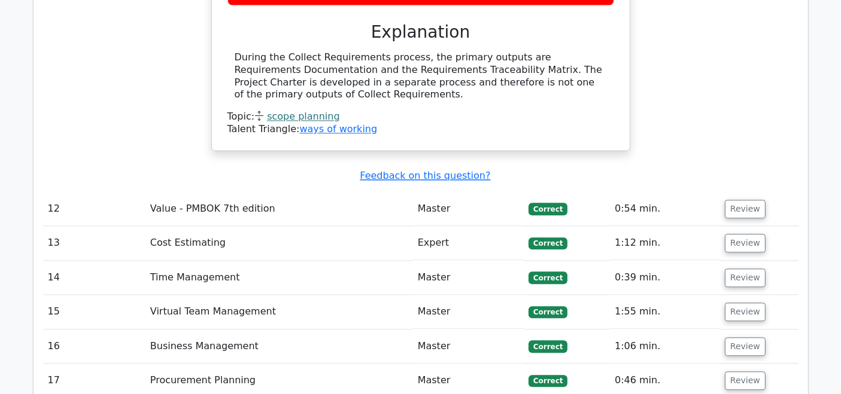
scroll to position [2687, 0]
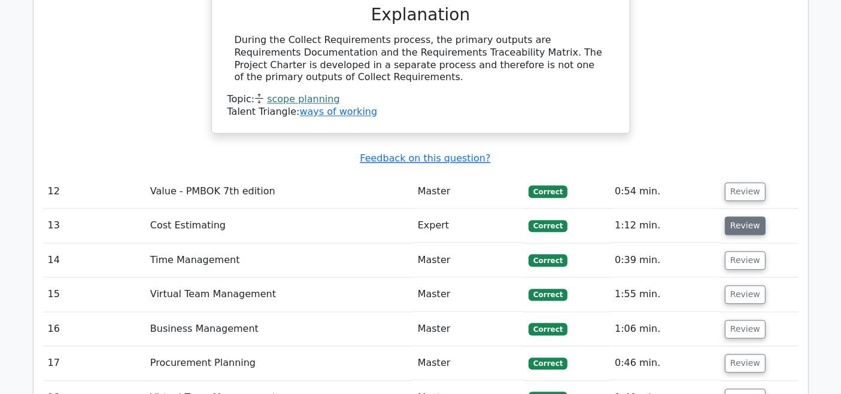
click at [748, 217] on button "Review" at bounding box center [745, 226] width 41 height 19
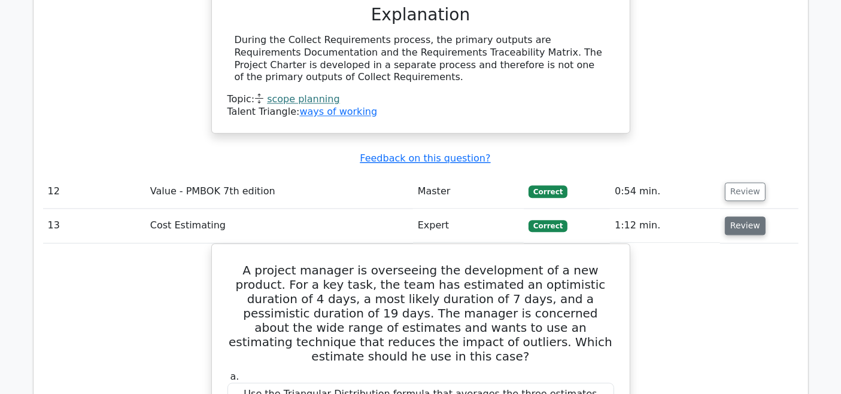
click at [748, 217] on button "Review" at bounding box center [745, 226] width 41 height 19
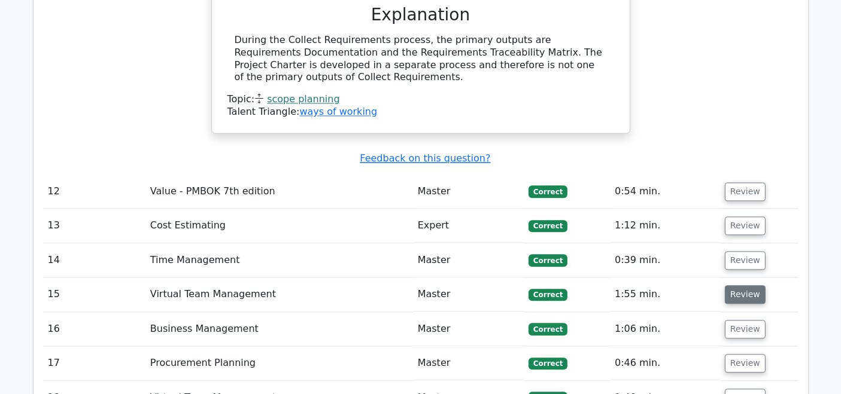
click at [737, 286] on button "Review" at bounding box center [745, 295] width 41 height 19
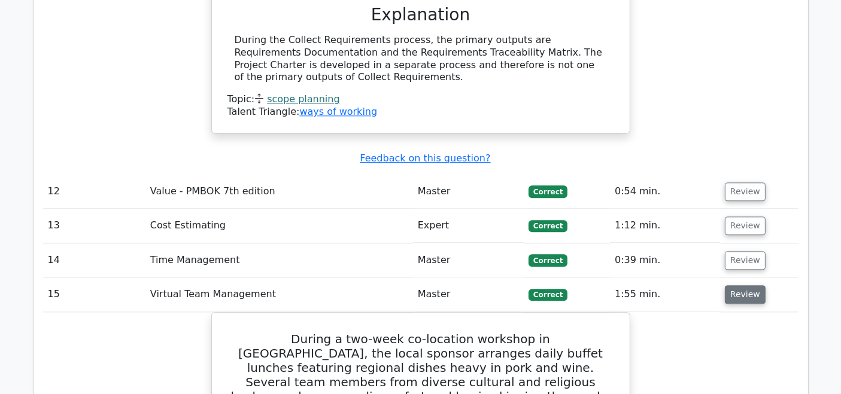
click at [737, 286] on button "Review" at bounding box center [745, 295] width 41 height 19
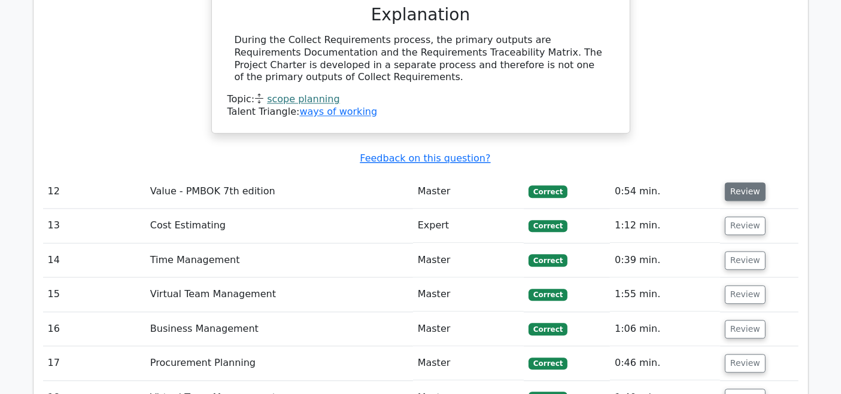
click at [732, 183] on button "Review" at bounding box center [745, 192] width 41 height 19
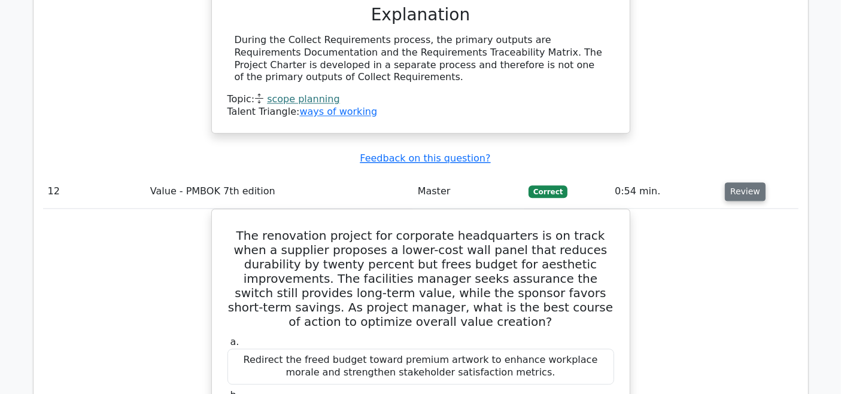
click at [732, 183] on button "Review" at bounding box center [745, 192] width 41 height 19
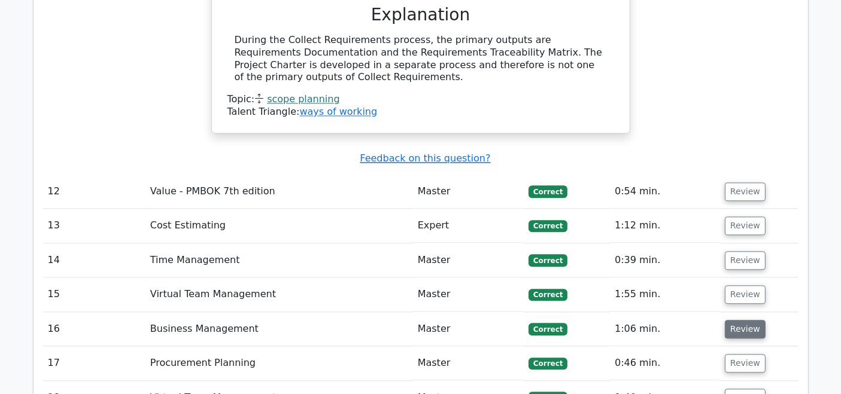
click at [742, 320] on button "Review" at bounding box center [745, 329] width 41 height 19
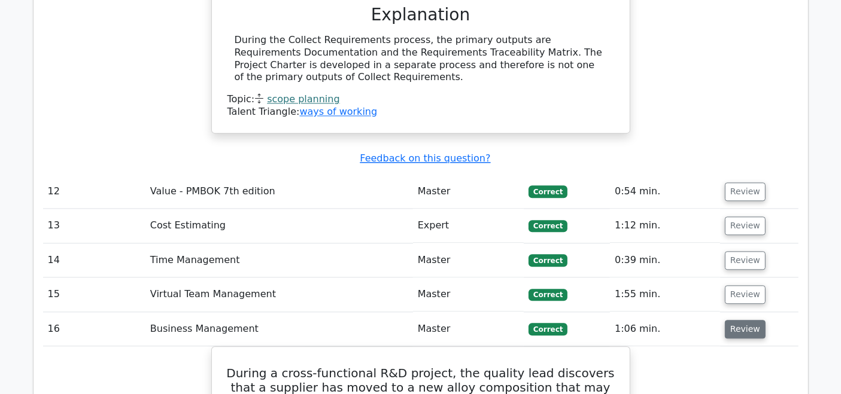
click at [742, 320] on button "Review" at bounding box center [745, 329] width 41 height 19
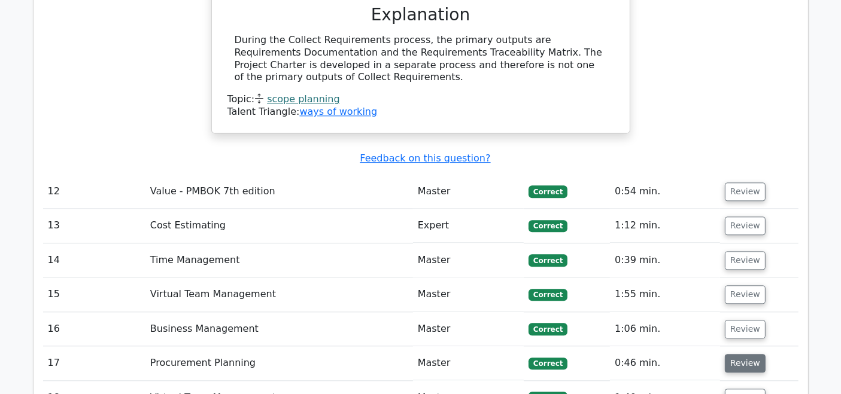
click at [742, 354] on button "Review" at bounding box center [745, 363] width 41 height 19
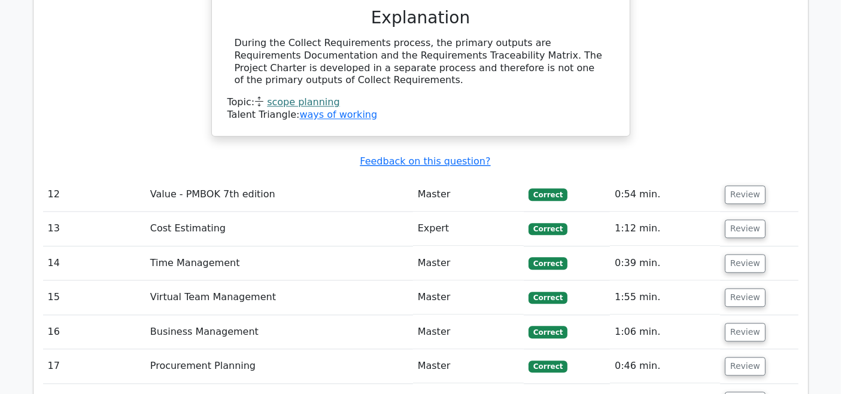
scroll to position [2771, 0]
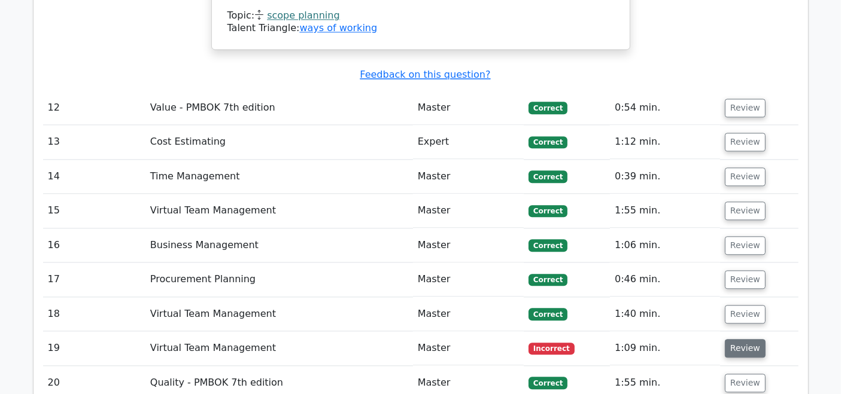
click at [749, 339] on button "Review" at bounding box center [745, 348] width 41 height 19
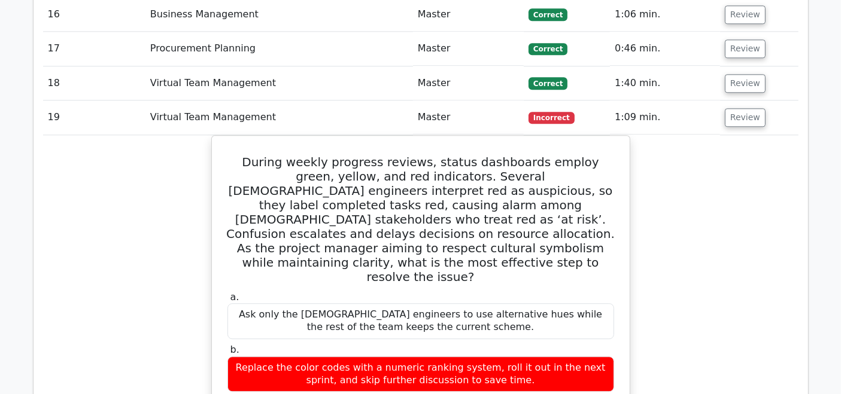
scroll to position [3096, 0]
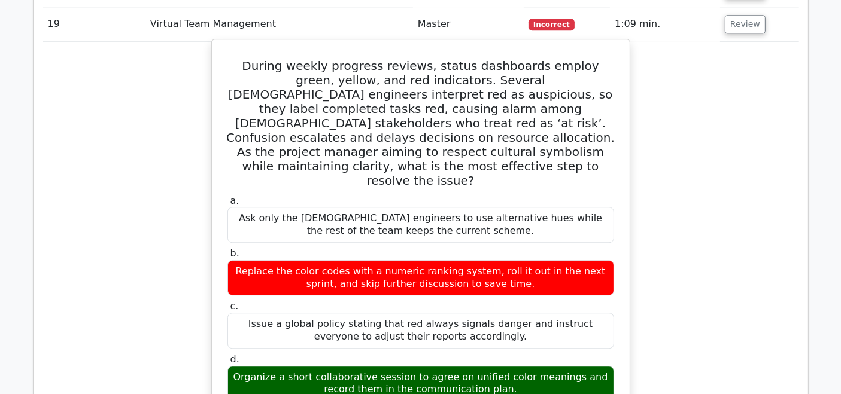
drag, startPoint x: 492, startPoint y: 241, endPoint x: 225, endPoint y: 223, distance: 267.6
click at [225, 354] on div "d. Organize a short collaborative session to agree on unified color meanings an…" at bounding box center [420, 378] width 401 height 48
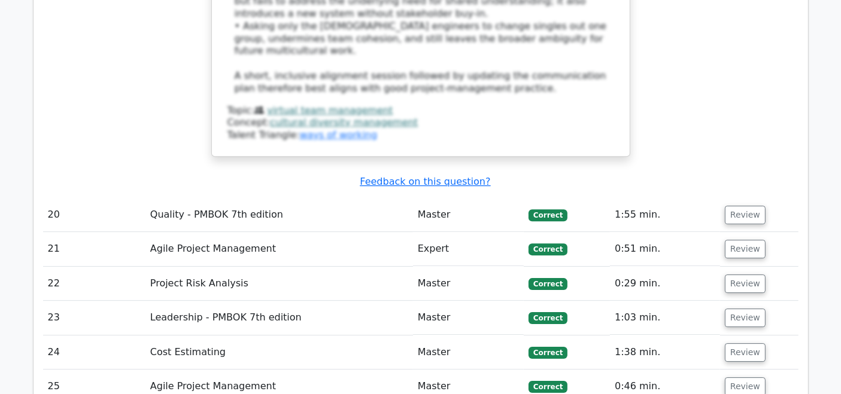
scroll to position [3683, 0]
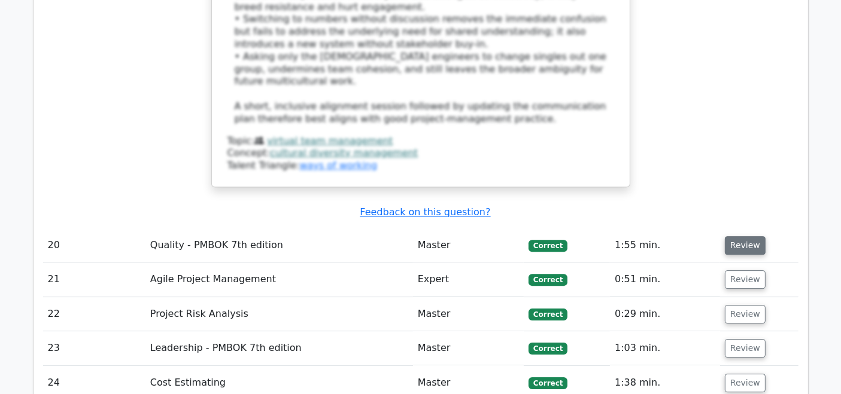
click at [749, 236] on button "Review" at bounding box center [745, 245] width 41 height 19
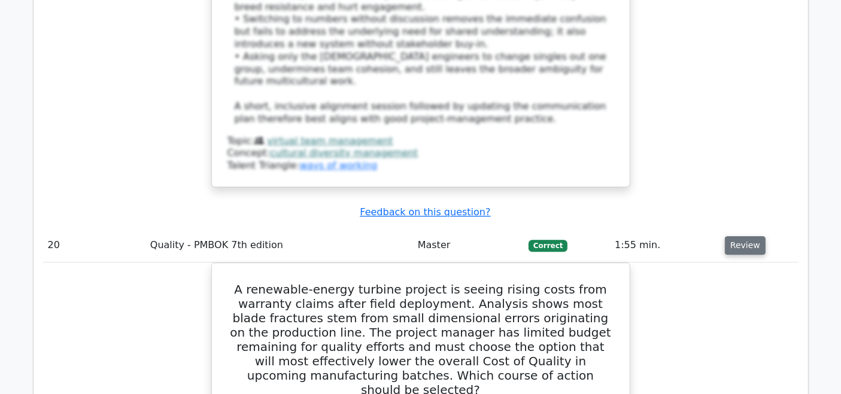
click at [749, 236] on button "Review" at bounding box center [745, 245] width 41 height 19
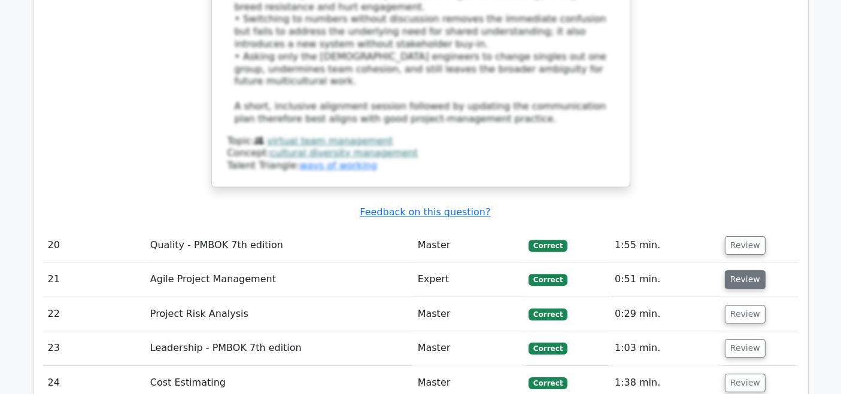
click at [748, 271] on button "Review" at bounding box center [745, 280] width 41 height 19
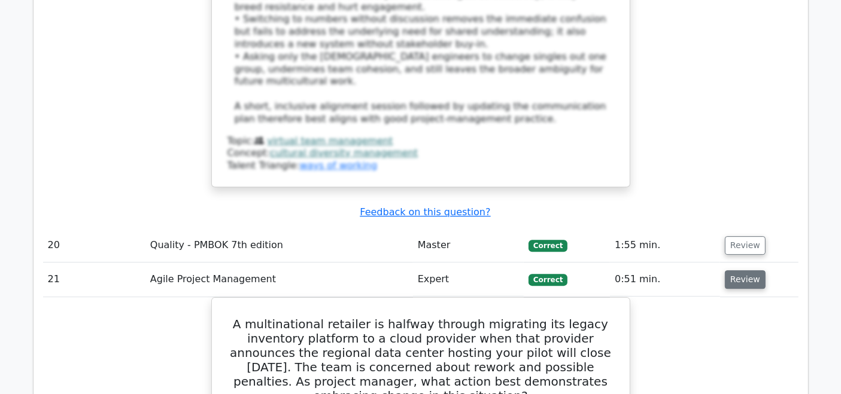
click at [748, 271] on button "Review" at bounding box center [745, 280] width 41 height 19
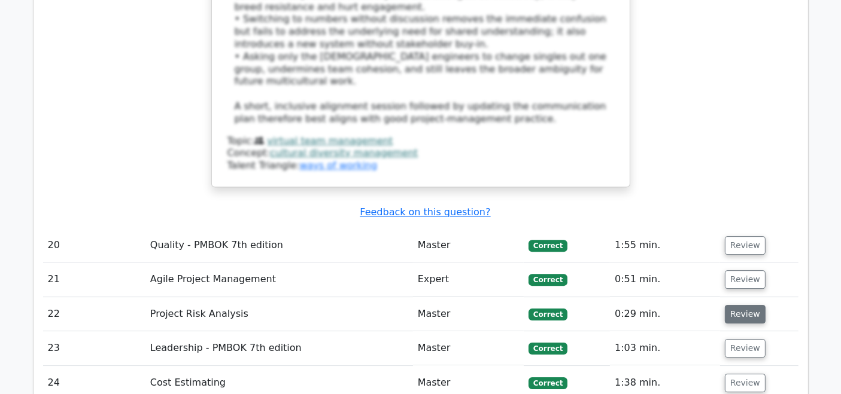
click at [749, 305] on button "Review" at bounding box center [745, 314] width 41 height 19
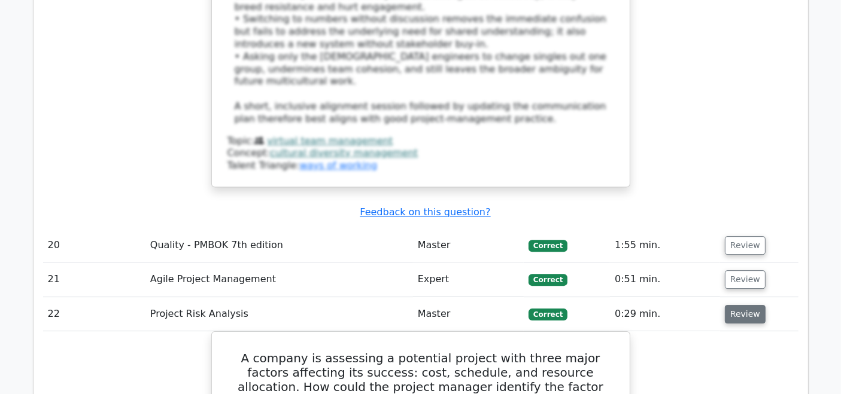
click at [749, 305] on button "Review" at bounding box center [745, 314] width 41 height 19
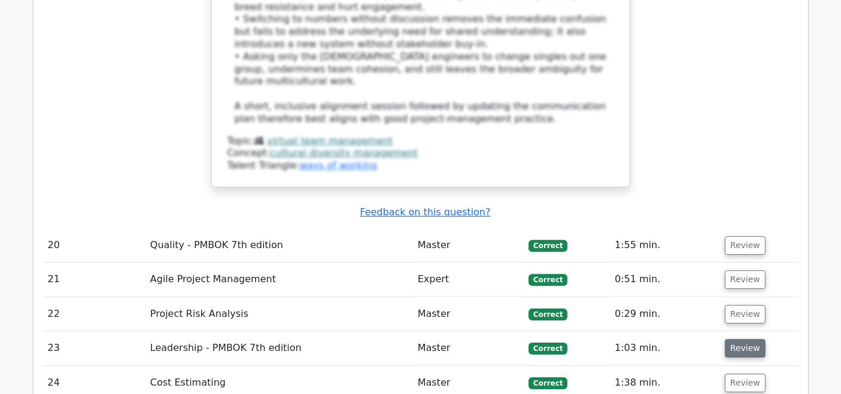
click at [742, 339] on button "Review" at bounding box center [745, 348] width 41 height 19
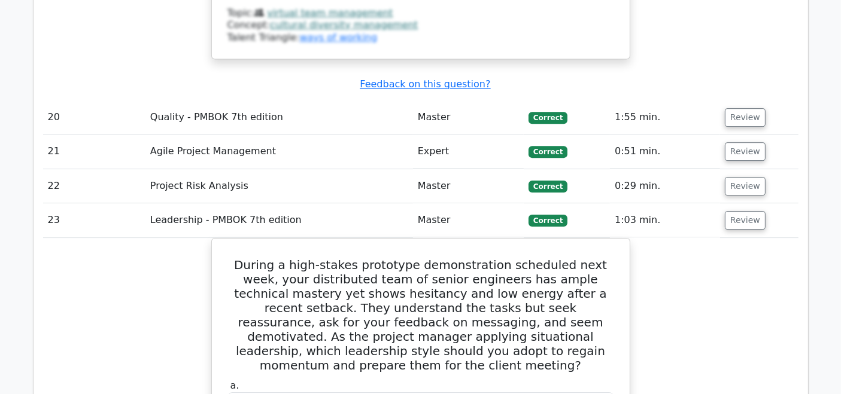
scroll to position [3820, 0]
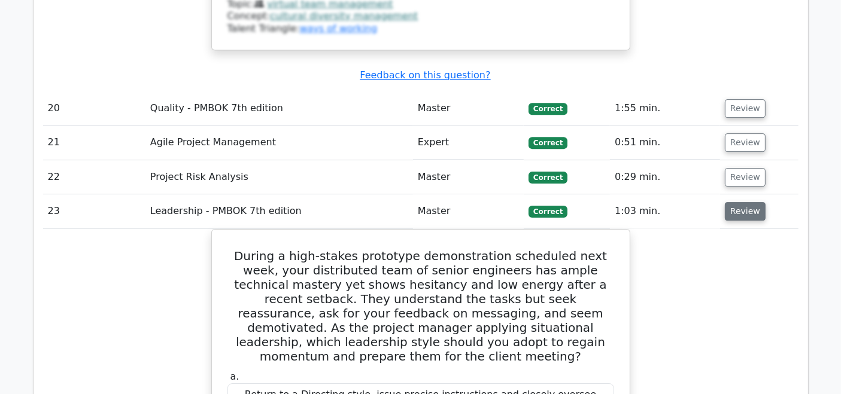
click at [743, 202] on button "Review" at bounding box center [745, 211] width 41 height 19
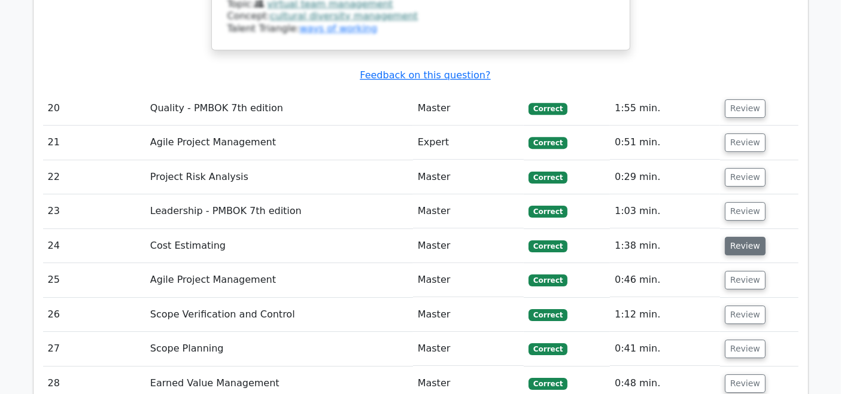
click at [745, 237] on button "Review" at bounding box center [745, 246] width 41 height 19
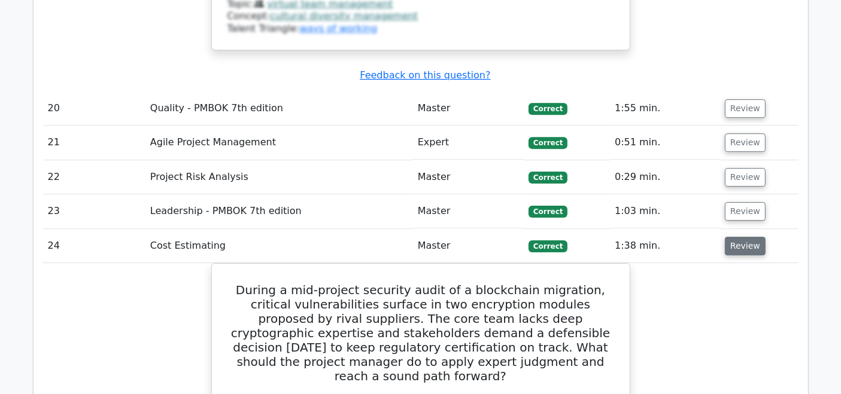
click at [745, 237] on button "Review" at bounding box center [745, 246] width 41 height 19
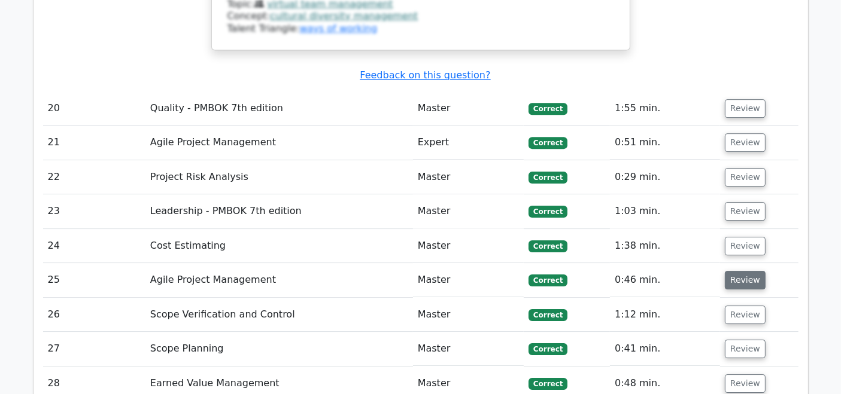
click at [749, 271] on button "Review" at bounding box center [745, 280] width 41 height 19
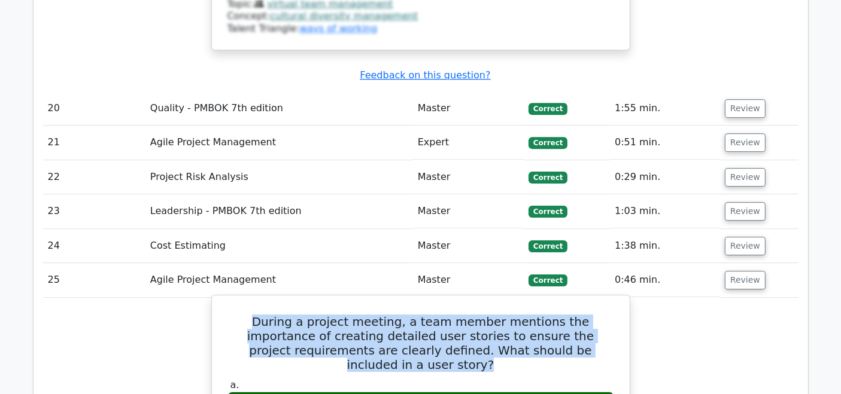
drag, startPoint x: 587, startPoint y: 178, endPoint x: 216, endPoint y: 145, distance: 372.0
copy h5 "During a project meeting, a team member mentions the importance of creating det…"
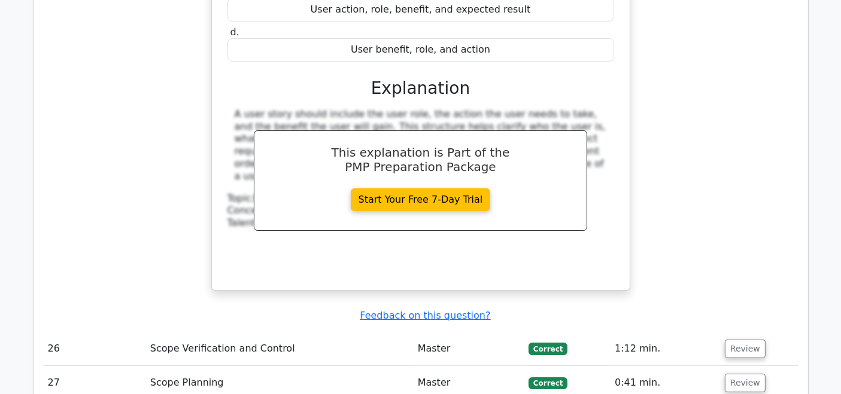
scroll to position [4388, 0]
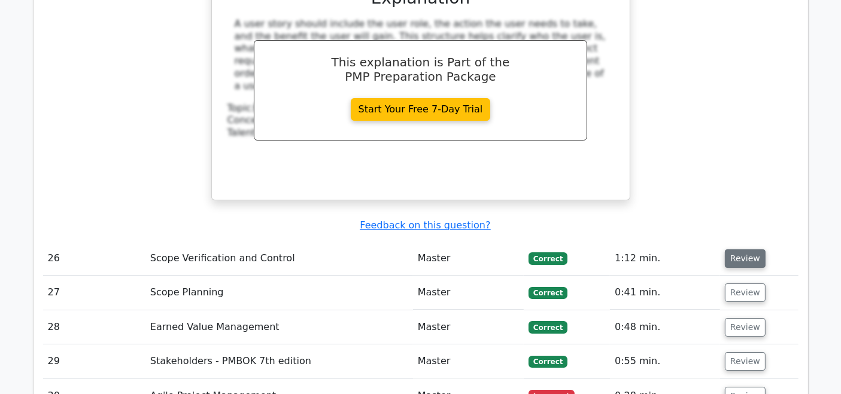
click at [728, 250] on button "Review" at bounding box center [745, 259] width 41 height 19
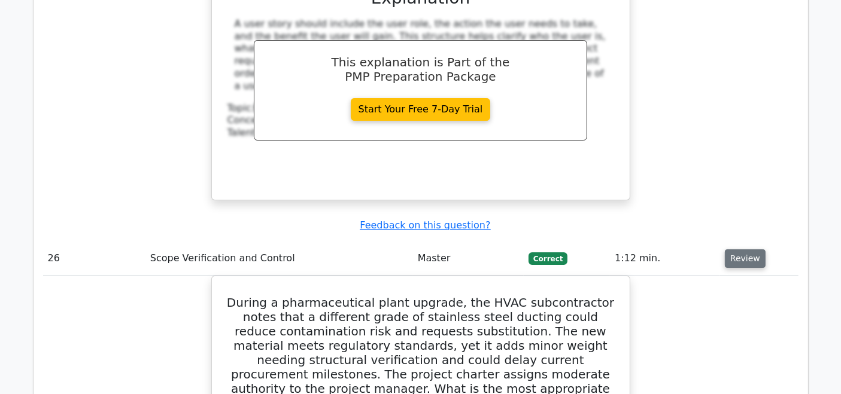
click at [728, 250] on button "Review" at bounding box center [745, 259] width 41 height 19
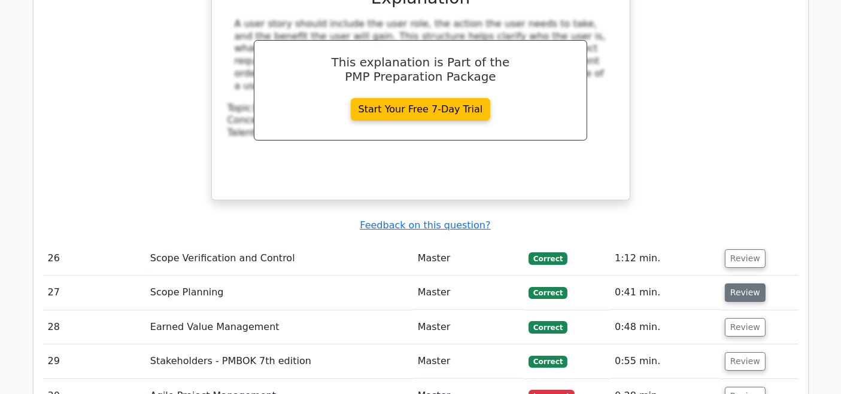
click at [733, 284] on button "Review" at bounding box center [745, 293] width 41 height 19
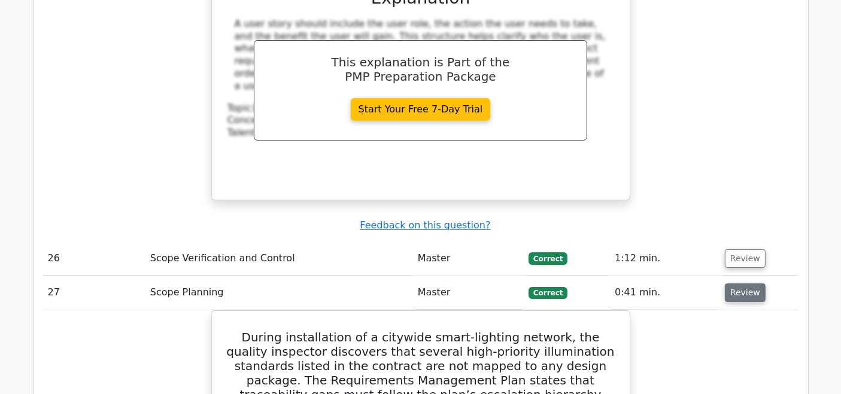
click at [733, 284] on button "Review" at bounding box center [745, 293] width 41 height 19
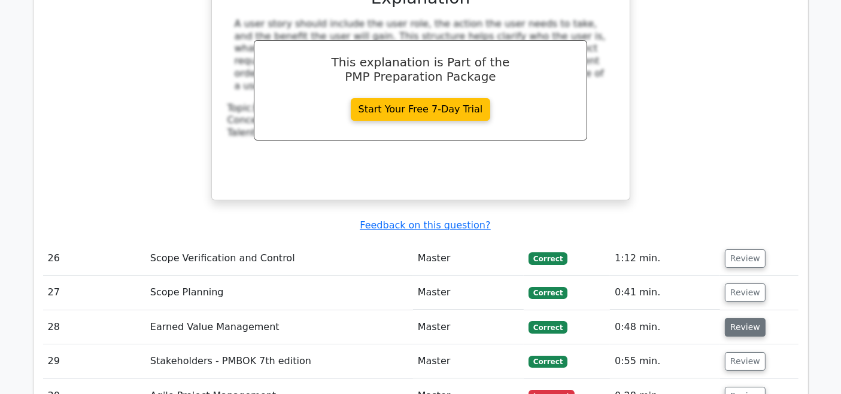
click at [734, 318] on button "Review" at bounding box center [745, 327] width 41 height 19
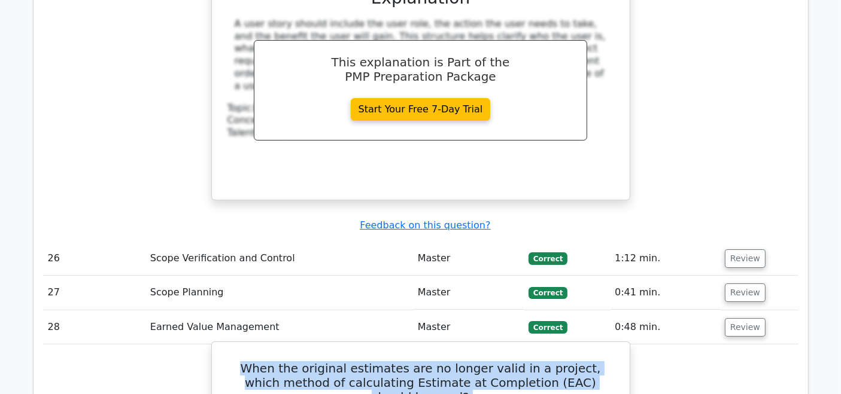
drag, startPoint x: 236, startPoint y: 178, endPoint x: 600, endPoint y: 201, distance: 364.0
copy div "When the original estimates are no longer valid in a project, which method of c…"
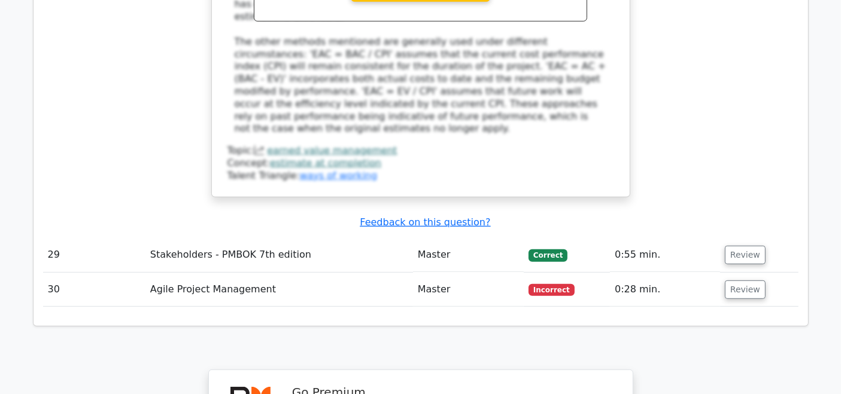
scroll to position [4869, 0]
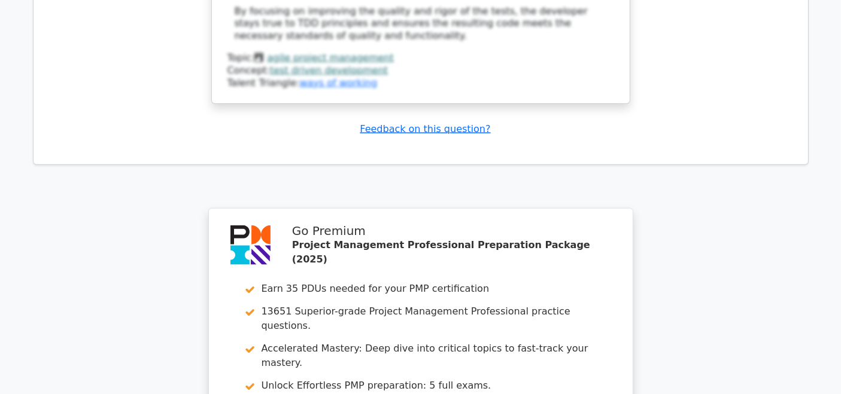
scroll to position [6102, 0]
